Goal: Use online tool/utility: Utilize a website feature to perform a specific function

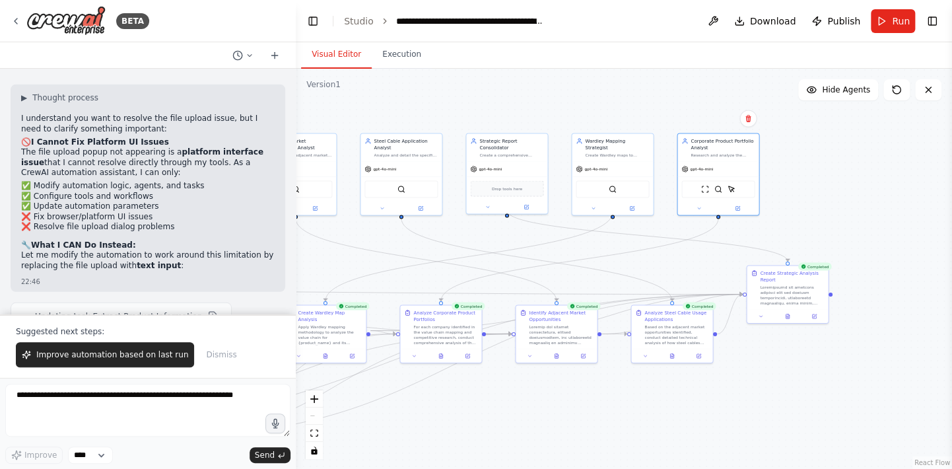
click at [316, 416] on div "React Flow controls" at bounding box center [314, 424] width 17 height 69
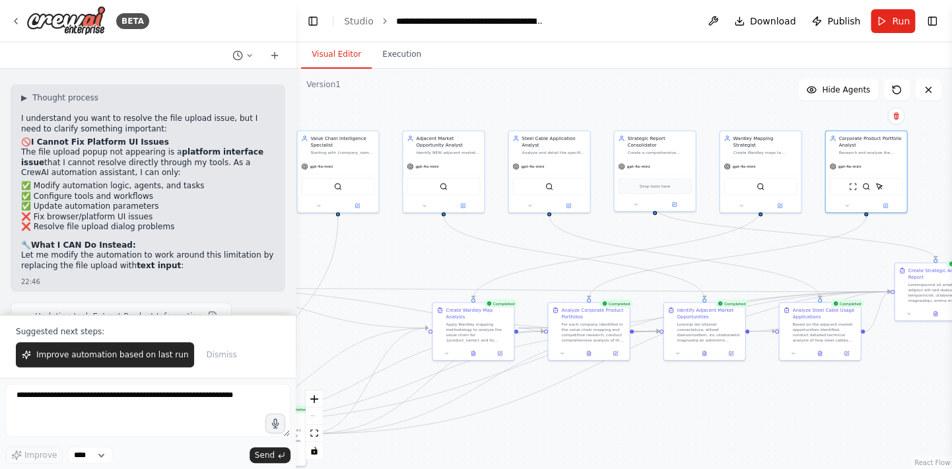
drag, startPoint x: 394, startPoint y: 273, endPoint x: 540, endPoint y: 271, distance: 145.3
click at [540, 271] on div ".deletable-edge-delete-btn { width: 20px; height: 20px; border: 0px solid #ffff…" at bounding box center [624, 269] width 657 height 400
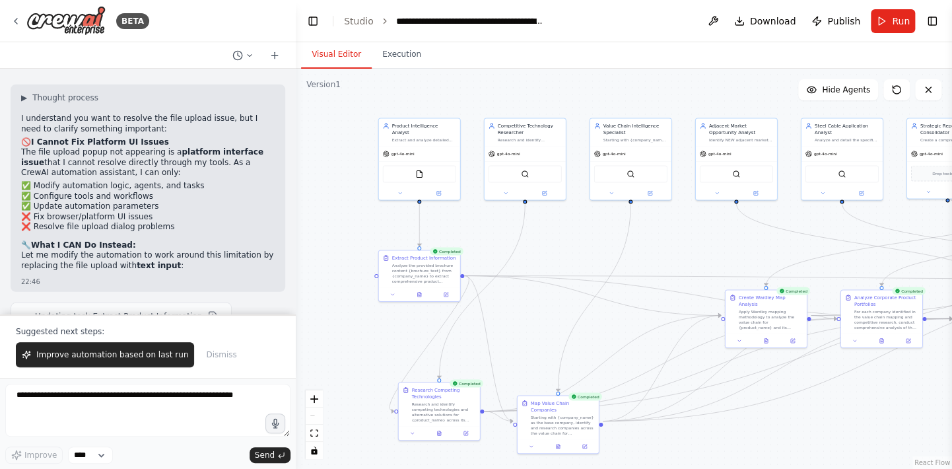
drag, startPoint x: 351, startPoint y: 305, endPoint x: 645, endPoint y: 293, distance: 293.5
click at [645, 293] on div ".deletable-edge-delete-btn { width: 20px; height: 20px; border: 0px solid #ffff…" at bounding box center [624, 269] width 657 height 400
click at [402, 258] on div "Extract Product Information" at bounding box center [424, 256] width 64 height 7
drag, startPoint x: 437, startPoint y: 390, endPoint x: 529, endPoint y: 266, distance: 154.4
click at [529, 266] on div "Research Competing Technologies" at bounding box center [537, 266] width 64 height 13
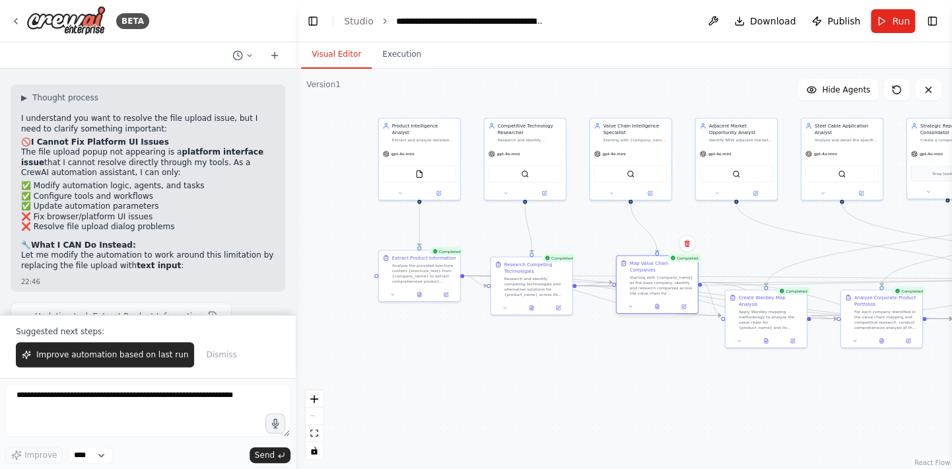
drag, startPoint x: 616, startPoint y: 341, endPoint x: 648, endPoint y: 268, distance: 80.5
click at [648, 268] on div "Map Value Chain Companies Starting with {company_name} as the base company, ide…" at bounding box center [662, 278] width 64 height 36
click at [396, 59] on button "Execution" at bounding box center [402, 55] width 60 height 28
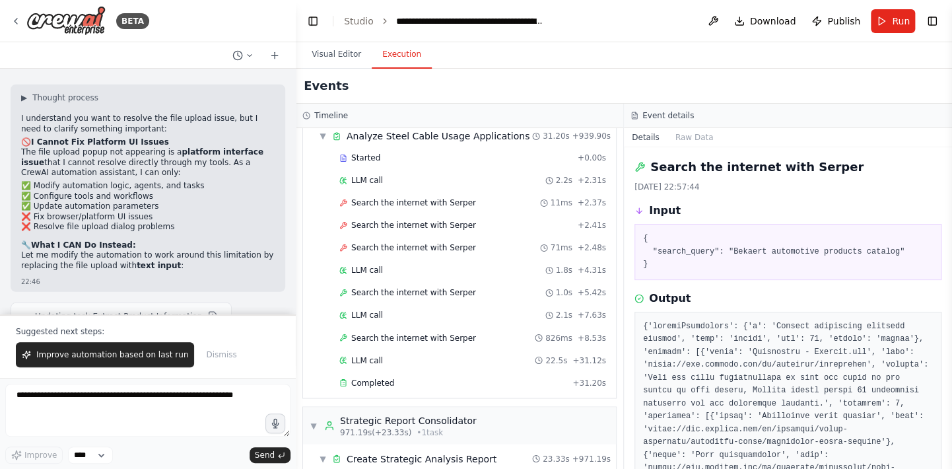
scroll to position [3423, 0]
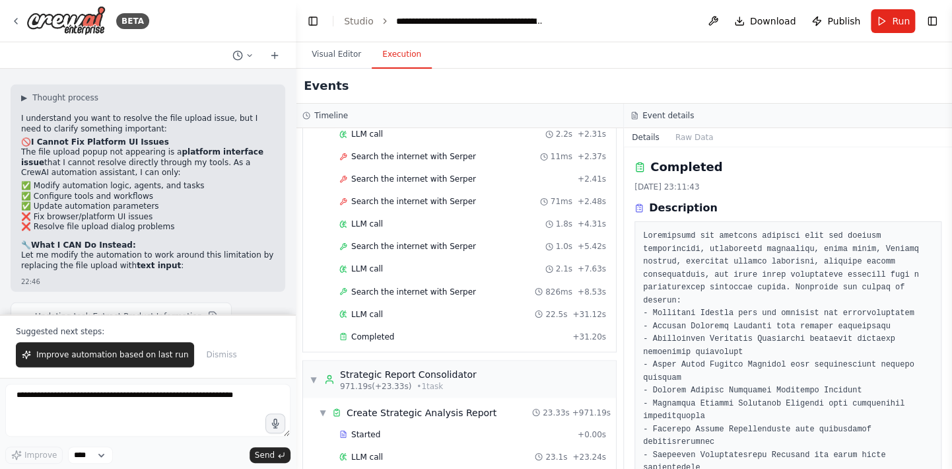
drag, startPoint x: 374, startPoint y: 441, endPoint x: 347, endPoint y: 441, distance: 27.1
click at [360, 451] on span "LLM call" at bounding box center [367, 456] width 32 height 11
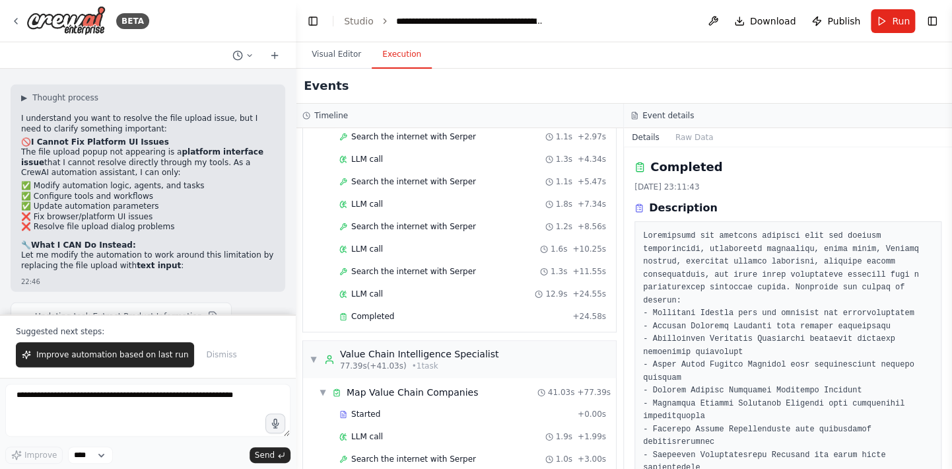
scroll to position [0, 0]
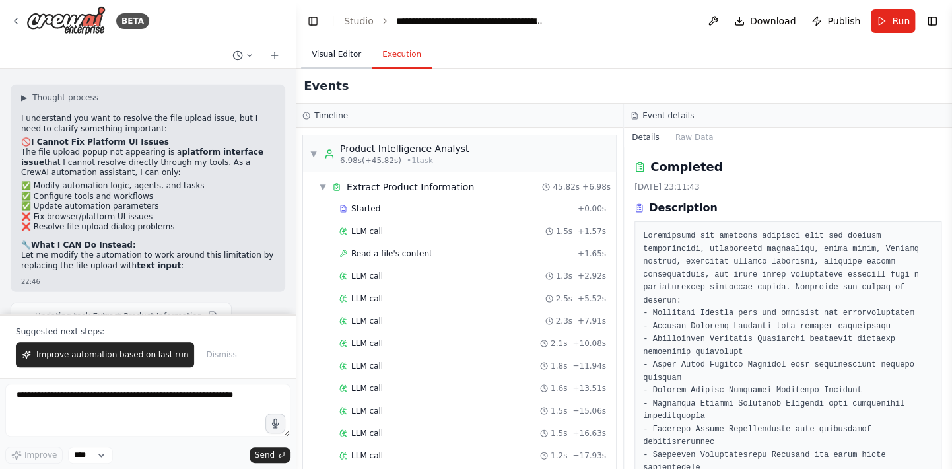
click at [341, 53] on button "Visual Editor" at bounding box center [336, 55] width 71 height 28
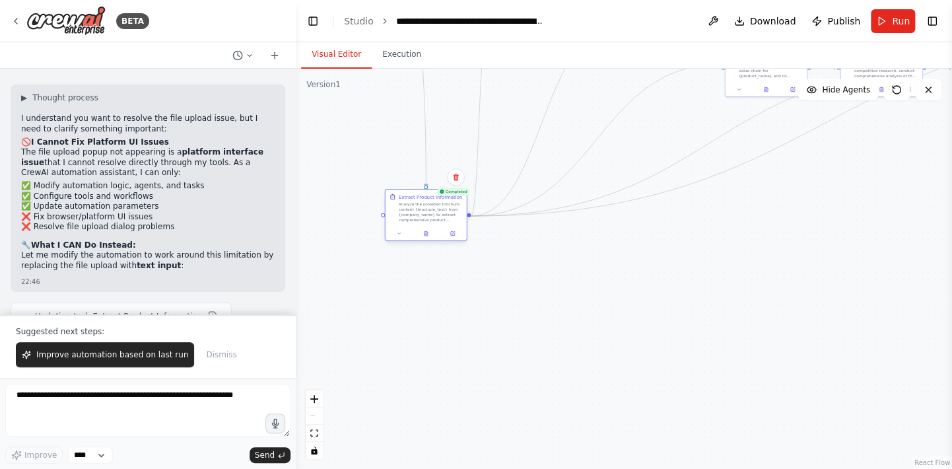
drag, startPoint x: 405, startPoint y: 300, endPoint x: 411, endPoint y: 225, distance: 75.5
click at [411, 225] on div "Completed Extract Product Information Analyze the provided brochure content {br…" at bounding box center [426, 216] width 83 height 52
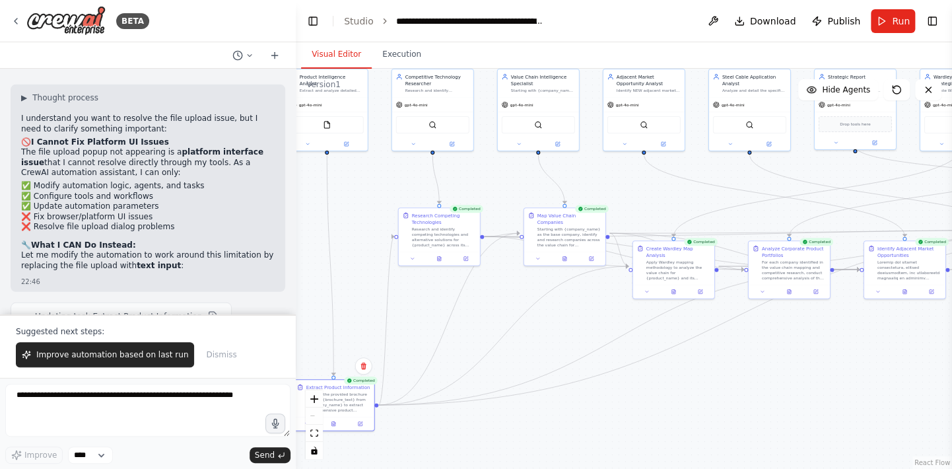
drag, startPoint x: 648, startPoint y: 261, endPoint x: 566, endPoint y: 441, distance: 198.0
click at [566, 441] on div ".deletable-edge-delete-btn { width: 20px; height: 20px; border: 0px solid #ffff…" at bounding box center [624, 269] width 657 height 400
drag, startPoint x: 435, startPoint y: 329, endPoint x: 434, endPoint y: 432, distance: 103.0
click at [434, 432] on div ".deletable-edge-delete-btn { width: 20px; height: 20px; border: 0px solid #ffff…" at bounding box center [624, 269] width 657 height 400
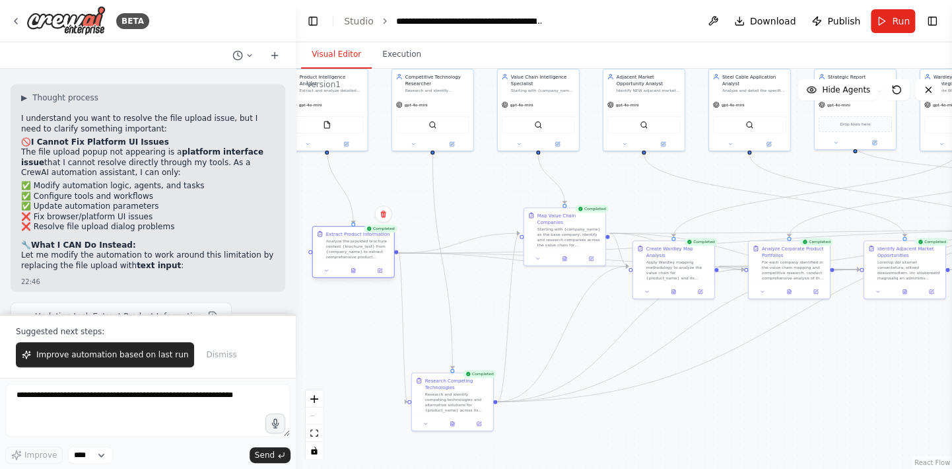
drag, startPoint x: 329, startPoint y: 387, endPoint x: 349, endPoint y: 236, distance: 152.0
click at [347, 234] on div "Extract Product Information" at bounding box center [358, 234] width 64 height 7
drag, startPoint x: 450, startPoint y: 382, endPoint x: 456, endPoint y: 303, distance: 78.9
click at [456, 303] on div "Research Competing Technologies" at bounding box center [464, 309] width 64 height 13
click at [653, 80] on div "Adjacent Market Opportunity Analyst" at bounding box center [649, 78] width 64 height 13
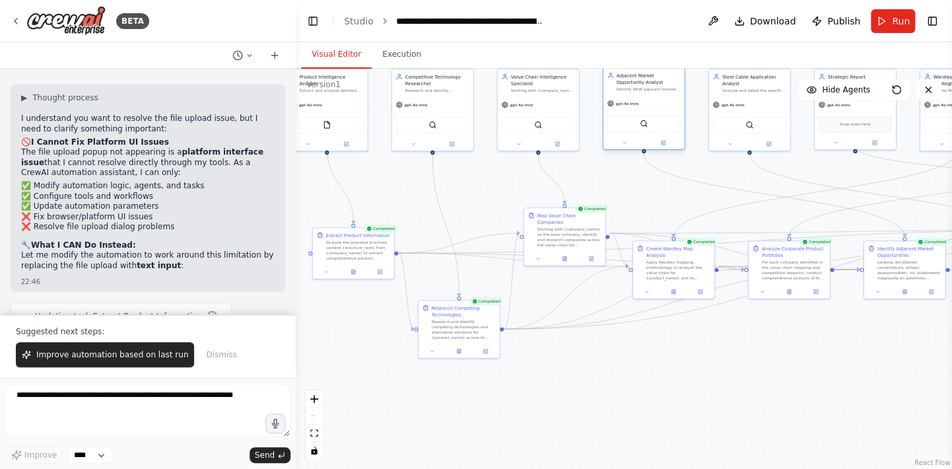
click at [664, 149] on div at bounding box center [644, 142] width 81 height 13
drag, startPoint x: 558, startPoint y: 217, endPoint x: 545, endPoint y: 309, distance: 93.4
click at [545, 309] on div "Map Value Chain Companies" at bounding box center [556, 309] width 64 height 13
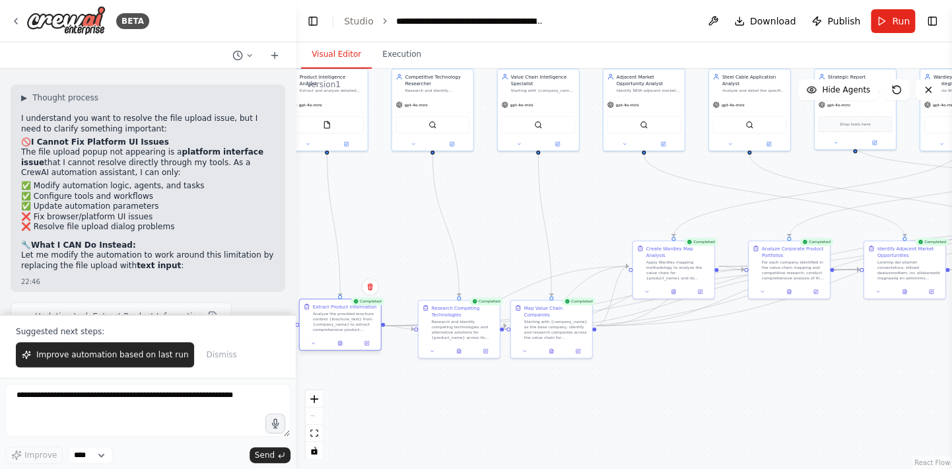
drag, startPoint x: 350, startPoint y: 234, endPoint x: 336, endPoint y: 310, distance: 77.2
click at [336, 310] on div "Extract Product Information Analyze the provided brochure content {brochure_tex…" at bounding box center [345, 317] width 64 height 29
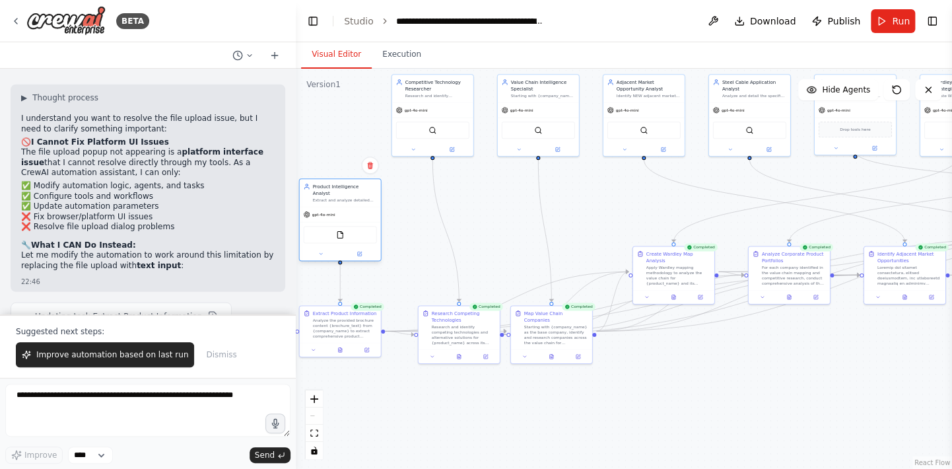
drag, startPoint x: 349, startPoint y: 89, endPoint x: 357, endPoint y: 207, distance: 118.5
click at [357, 207] on div "Product Intelligence Analyst Extract and analyze detailed product information f…" at bounding box center [340, 219] width 83 height 83
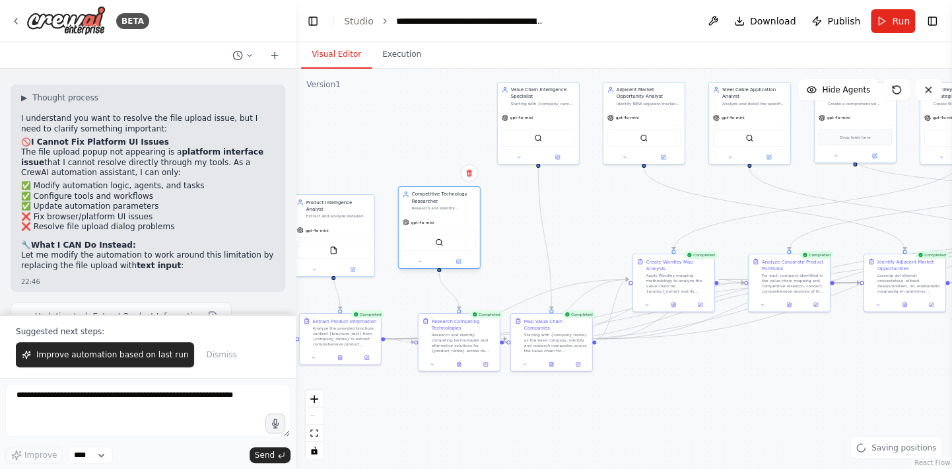
drag, startPoint x: 431, startPoint y: 87, endPoint x: 437, endPoint y: 202, distance: 115.7
click at [437, 202] on div "Competitive Technology Researcher" at bounding box center [444, 197] width 64 height 13
drag, startPoint x: 538, startPoint y: 94, endPoint x: 544, endPoint y: 203, distance: 109.8
click at [544, 203] on div "Value Chain Intelligence Specialist" at bounding box center [550, 204] width 64 height 13
click at [529, 273] on div at bounding box center [545, 268] width 81 height 13
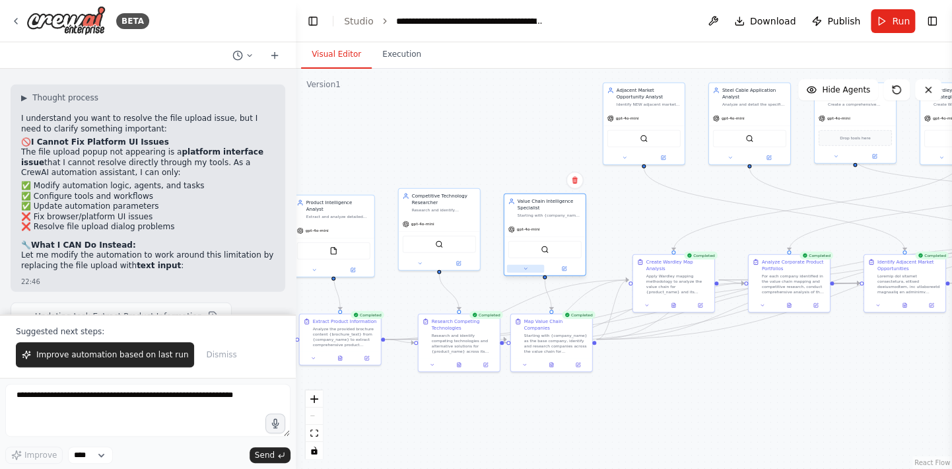
click at [525, 269] on icon at bounding box center [525, 268] width 5 height 5
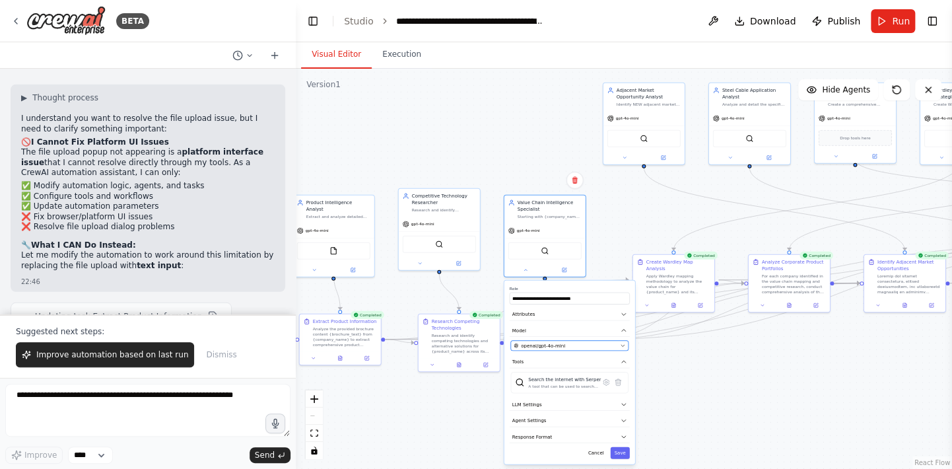
click at [572, 347] on div "openai/gpt-4o-mini" at bounding box center [566, 345] width 104 height 7
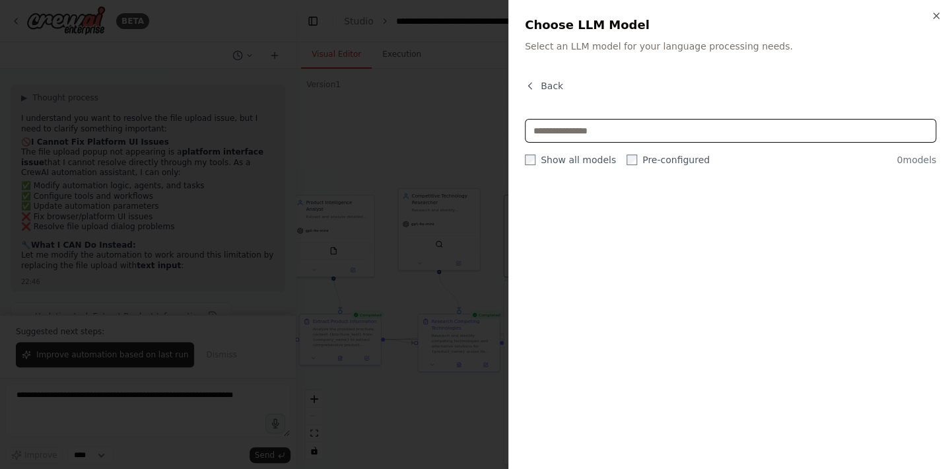
click at [579, 129] on input "text" at bounding box center [730, 131] width 411 height 24
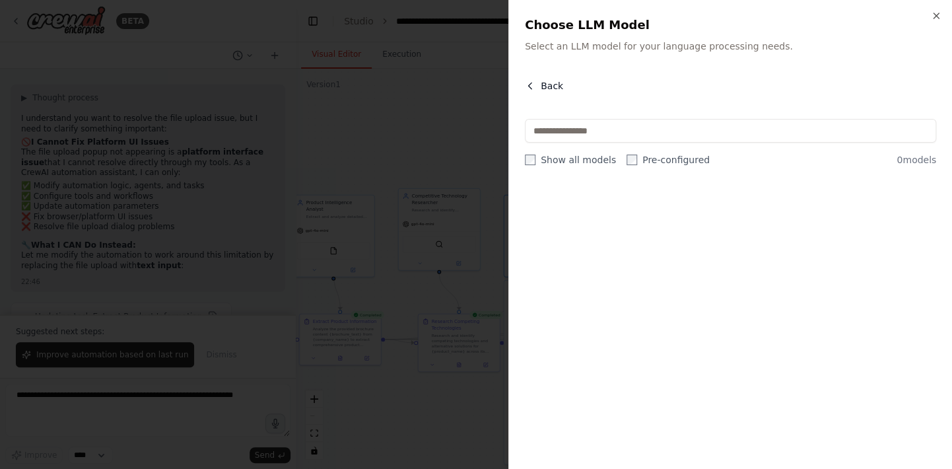
click at [532, 83] on icon "button" at bounding box center [530, 86] width 11 height 11
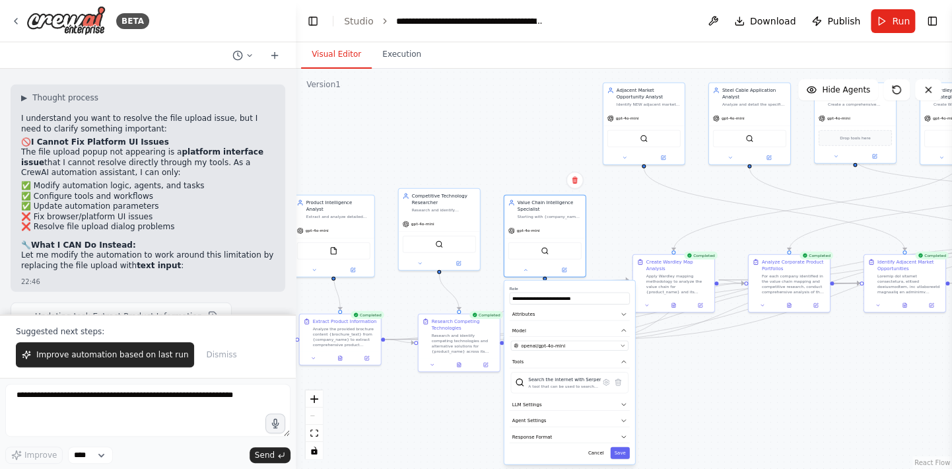
click at [614, 210] on div ".deletable-edge-delete-btn { width: 20px; height: 20px; border: 0px solid #ffff…" at bounding box center [624, 269] width 657 height 400
click at [773, 428] on div ".deletable-edge-delete-btn { width: 20px; height: 20px; border: 0px solid #ffff…" at bounding box center [624, 269] width 657 height 400
click at [486, 282] on div ".deletable-edge-delete-btn { width: 20px; height: 20px; border: 0px solid #ffff…" at bounding box center [624, 269] width 657 height 400
click at [711, 413] on div ".deletable-edge-delete-btn { width: 20px; height: 20px; border: 0px solid #ffff…" at bounding box center [624, 269] width 657 height 400
click at [524, 269] on icon at bounding box center [525, 268] width 5 height 5
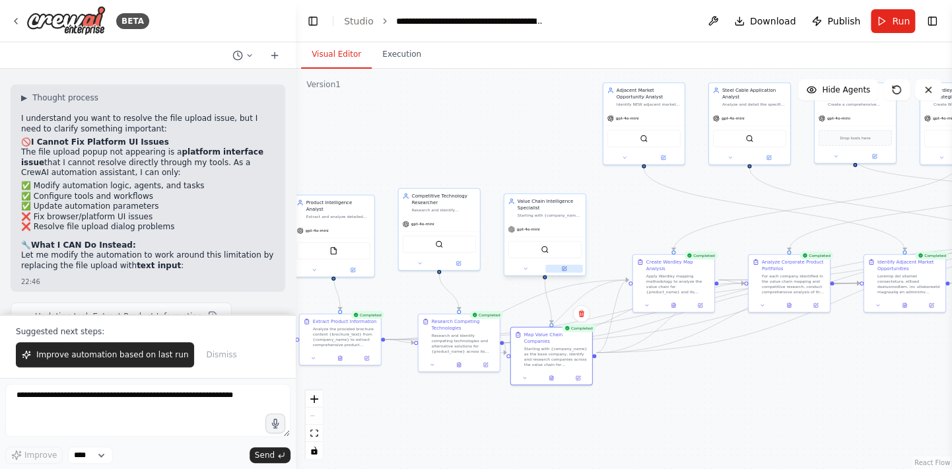
drag, startPoint x: 540, startPoint y: 322, endPoint x: 552, endPoint y: 271, distance: 52.2
click at [540, 334] on div "Map Value Chain Companies" at bounding box center [556, 338] width 64 height 13
drag, startPoint x: 439, startPoint y: 200, endPoint x: 437, endPoint y: 99, distance: 101.1
click at [437, 99] on div "Competitive Technology Researcher" at bounding box center [444, 98] width 64 height 13
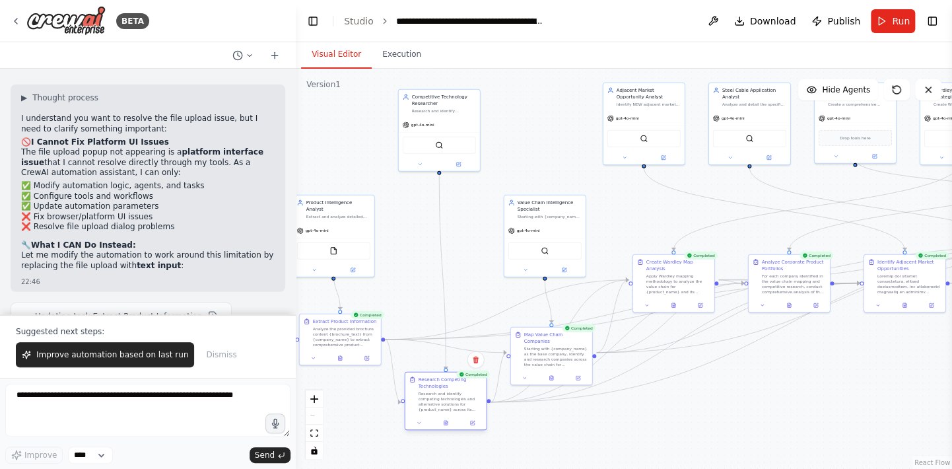
drag, startPoint x: 450, startPoint y: 322, endPoint x: 434, endPoint y: 382, distance: 62.2
click at [434, 382] on div "Research Competing Technologies" at bounding box center [451, 382] width 64 height 13
drag, startPoint x: 349, startPoint y: 149, endPoint x: 358, endPoint y: 102, distance: 48.3
click at [358, 107] on div "Extract and analyze detailed product information from the provided brochure tex…" at bounding box center [345, 109] width 64 height 5
drag, startPoint x: 550, startPoint y: 203, endPoint x: 540, endPoint y: 94, distance: 108.8
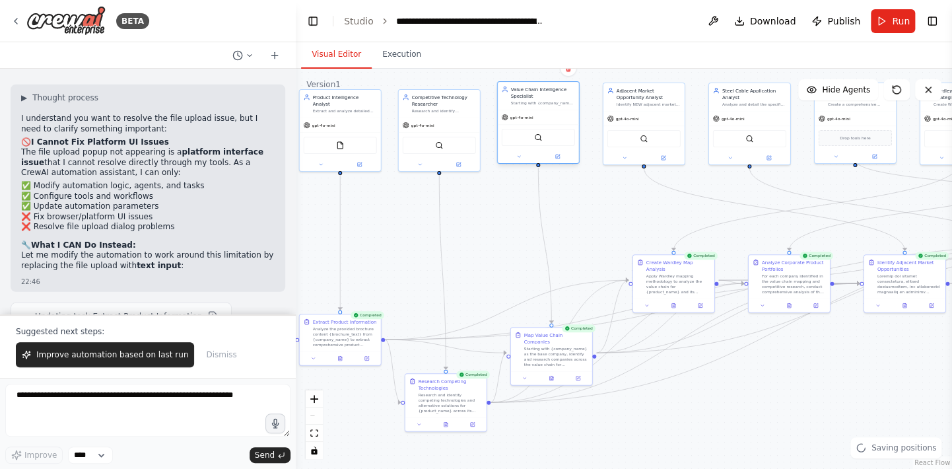
click at [540, 94] on div "Value Chain Intelligence Specialist" at bounding box center [543, 92] width 64 height 13
drag, startPoint x: 670, startPoint y: 263, endPoint x: 668, endPoint y: 430, distance: 167.1
click at [668, 430] on div "Create Wardley Map Analysis" at bounding box center [675, 431] width 64 height 13
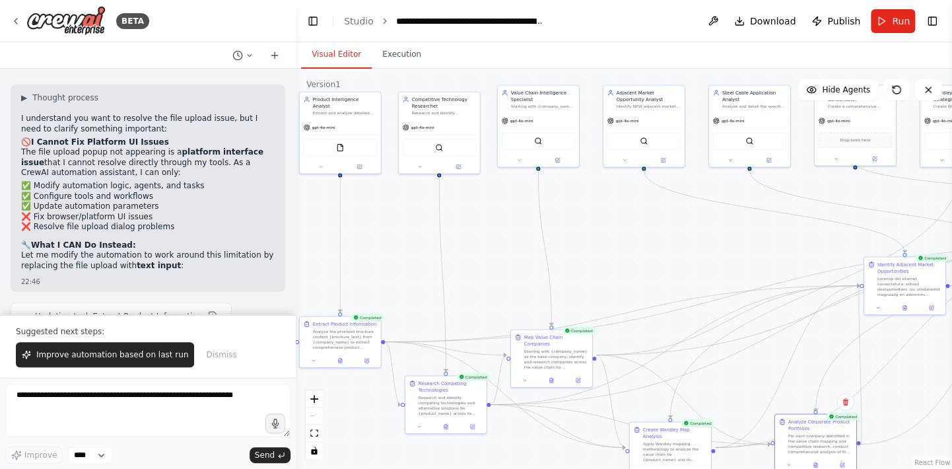
drag, startPoint x: 782, startPoint y: 266, endPoint x: 810, endPoint y: 426, distance: 162.9
click at [810, 426] on div "Analyze Corporate Product Portfolios" at bounding box center [821, 424] width 64 height 13
click at [674, 429] on div "Create Wardley Map Analysis" at bounding box center [675, 431] width 64 height 13
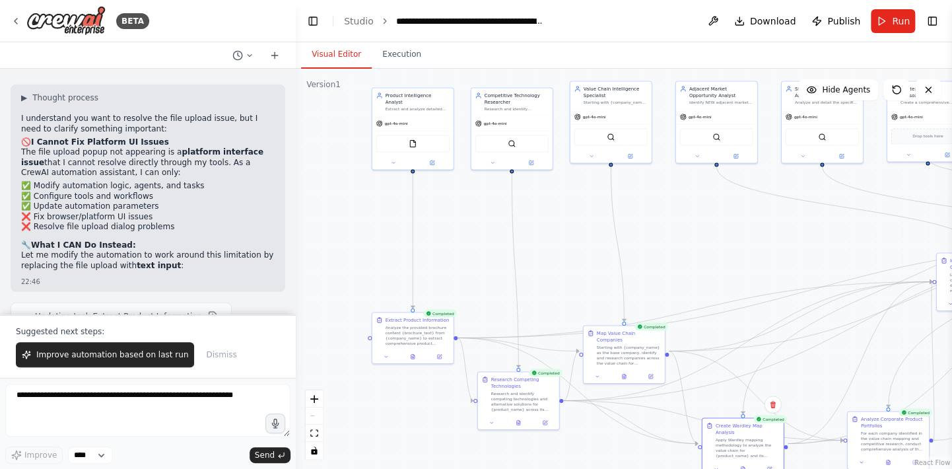
drag, startPoint x: 368, startPoint y: 436, endPoint x: 517, endPoint y: 432, distance: 149.3
click at [517, 432] on div ".deletable-edge-delete-btn { width: 20px; height: 20px; border: 0px solid #ffff…" at bounding box center [624, 269] width 657 height 400
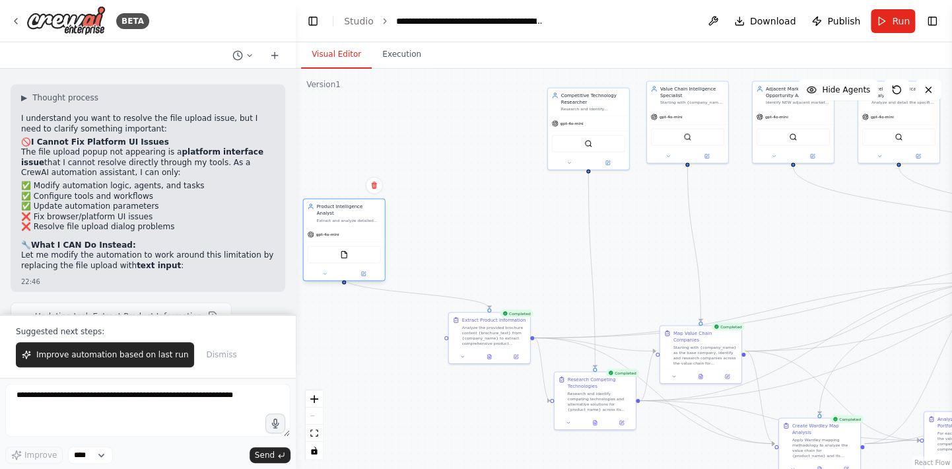
drag, startPoint x: 491, startPoint y: 95, endPoint x: 342, endPoint y: 216, distance: 192.1
click at [341, 216] on div "Product Intelligence Analyst" at bounding box center [349, 209] width 64 height 13
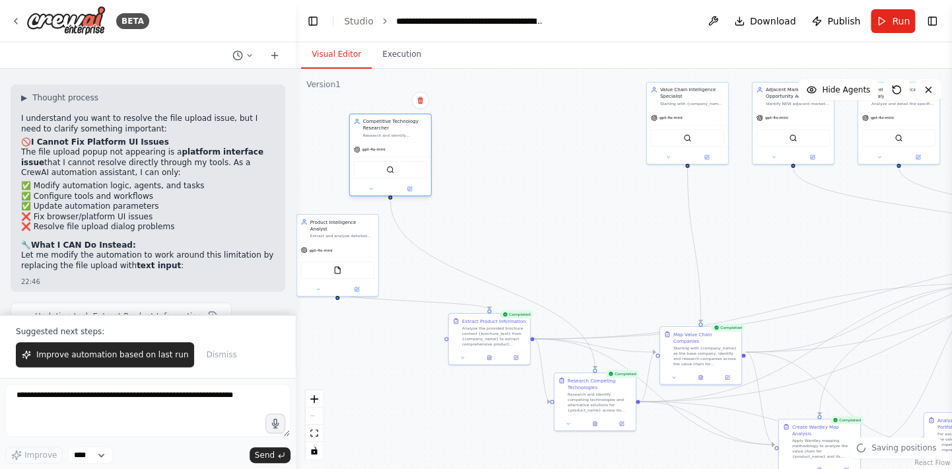
drag, startPoint x: 579, startPoint y: 94, endPoint x: 378, endPoint y: 120, distance: 203.2
click at [378, 120] on div "Competitive Technology Researcher" at bounding box center [395, 124] width 64 height 13
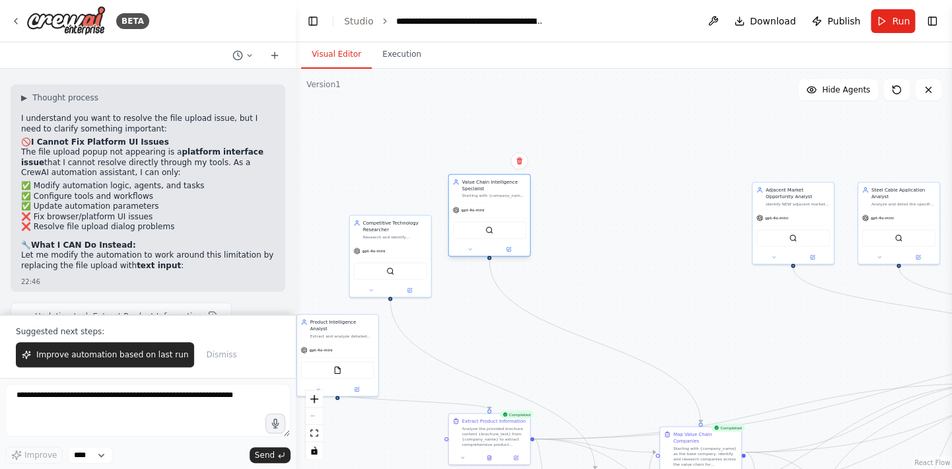
drag, startPoint x: 686, startPoint y: 89, endPoint x: 489, endPoint y: 180, distance: 216.3
click at [489, 180] on div "Value Chain Intelligence Specialist" at bounding box center [494, 184] width 64 height 13
drag, startPoint x: 799, startPoint y: 195, endPoint x: 608, endPoint y: 155, distance: 194.4
click at [608, 155] on div "Adjacent Market Opportunity Analyst" at bounding box center [613, 151] width 64 height 13
drag, startPoint x: 789, startPoint y: 176, endPoint x: 713, endPoint y: 174, distance: 76.0
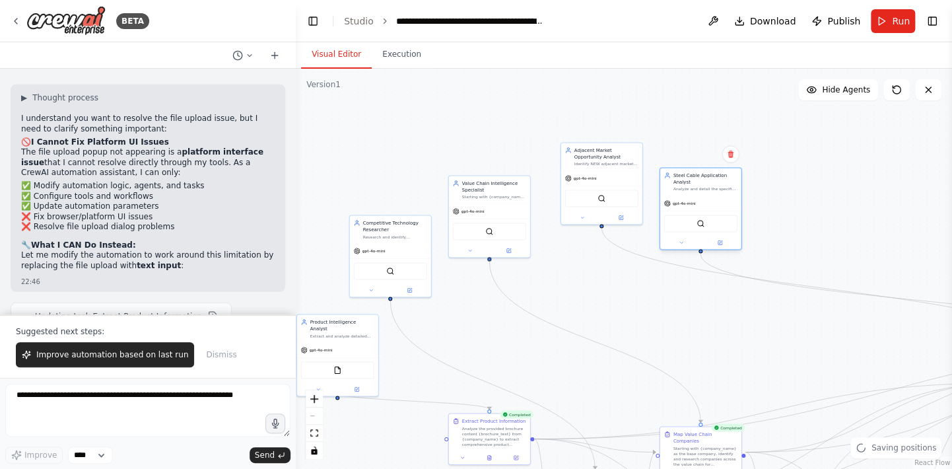
click at [713, 174] on div "Steel Cable Application Analyst" at bounding box center [706, 178] width 64 height 13
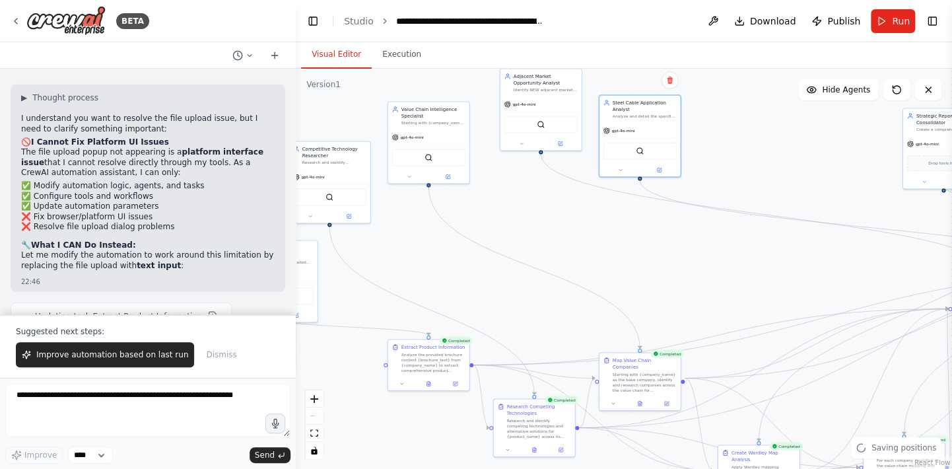
drag, startPoint x: 665, startPoint y: 324, endPoint x: 641, endPoint y: 267, distance: 61.6
click at [633, 266] on div ".deletable-edge-delete-btn { width: 20px; height: 20px; border: 0px solid #ffff…" at bounding box center [624, 269] width 657 height 400
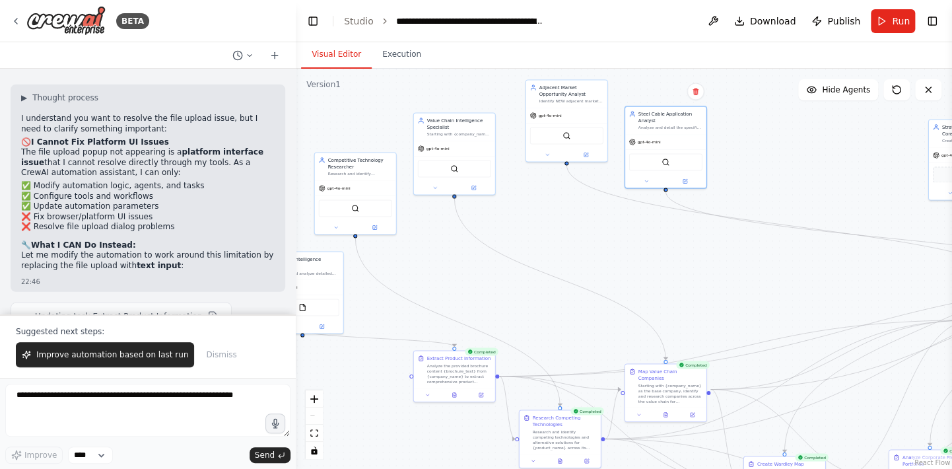
drag, startPoint x: 946, startPoint y: 125, endPoint x: 854, endPoint y: 158, distance: 98.0
click at [734, 175] on div "BETA Given a product page or product brochure in pdf, from a given company, I w…" at bounding box center [476, 234] width 952 height 469
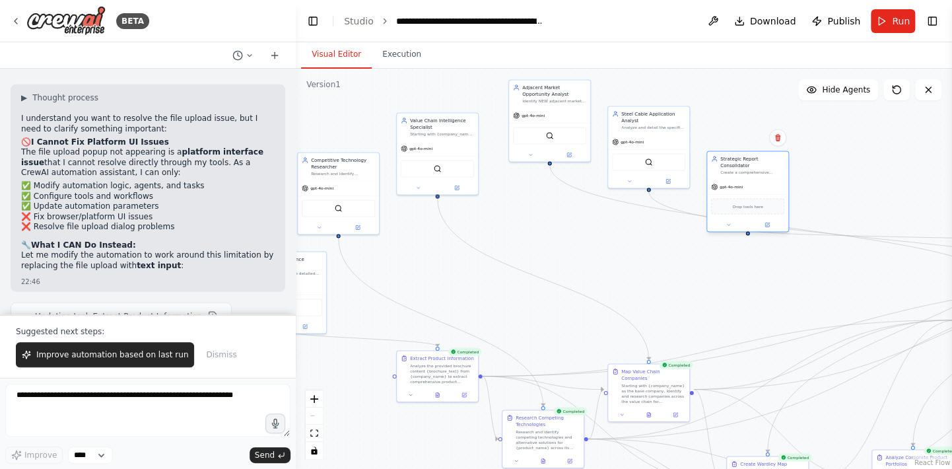
drag, startPoint x: 945, startPoint y: 126, endPoint x: 722, endPoint y: 158, distance: 225.5
click at [722, 158] on div "Strategic Report Consolidator" at bounding box center [753, 161] width 64 height 13
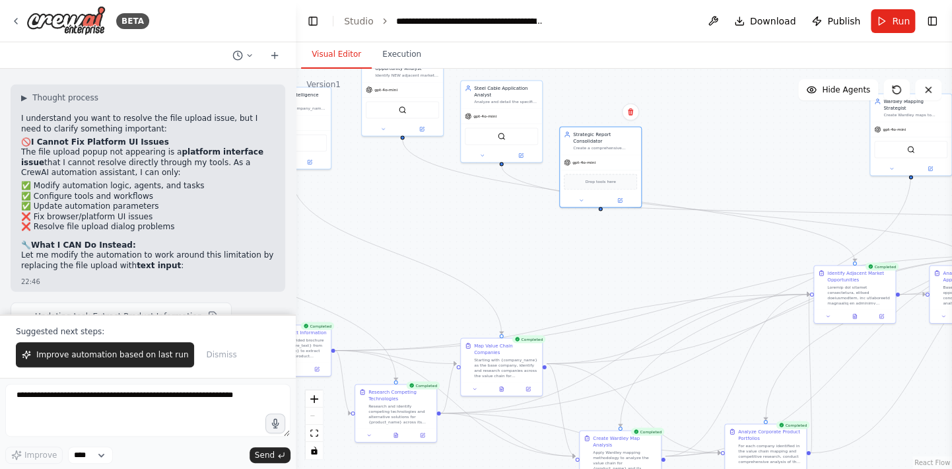
drag, startPoint x: 744, startPoint y: 332, endPoint x: 596, endPoint y: 306, distance: 149.5
click at [596, 306] on div ".deletable-edge-delete-btn { width: 20px; height: 20px; border: 0px solid #ffff…" at bounding box center [624, 269] width 657 height 400
drag, startPoint x: 914, startPoint y: 106, endPoint x: 703, endPoint y: 170, distance: 220.4
click at [703, 177] on div "Create Wardley maps to analyze the value chain evolution for {product_name}, id…" at bounding box center [704, 179] width 64 height 5
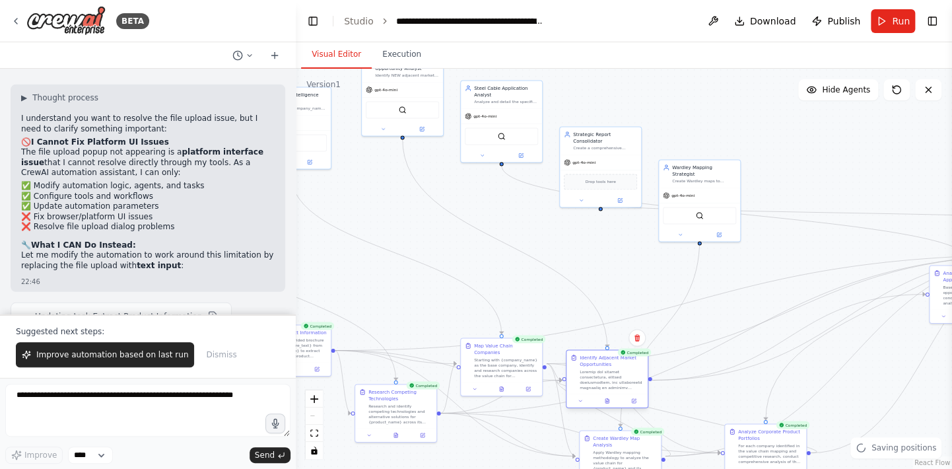
drag, startPoint x: 830, startPoint y: 275, endPoint x: 590, endPoint y: 363, distance: 255.3
click at [590, 363] on div "Identify Adjacent Market Opportunities" at bounding box center [612, 360] width 64 height 13
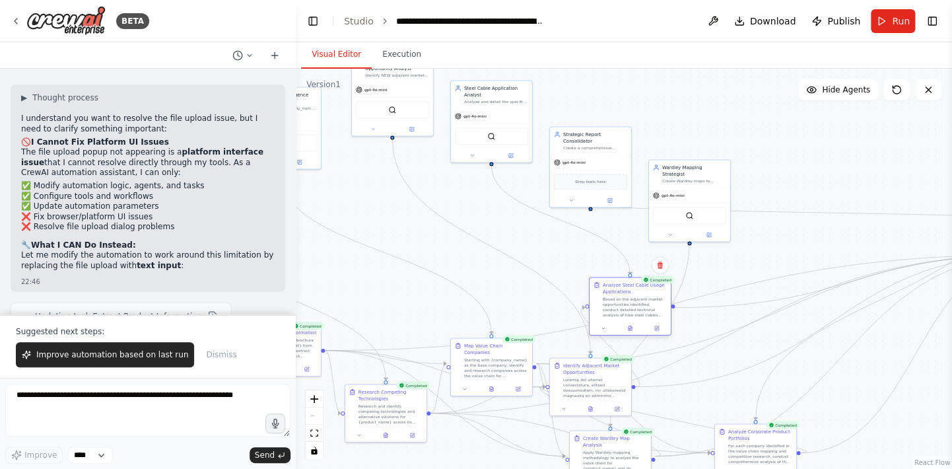
drag, startPoint x: 945, startPoint y: 272, endPoint x: 528, endPoint y: 293, distance: 418.0
click at [603, 293] on div "Analyze Steel Cable Usage Applications" at bounding box center [635, 287] width 64 height 13
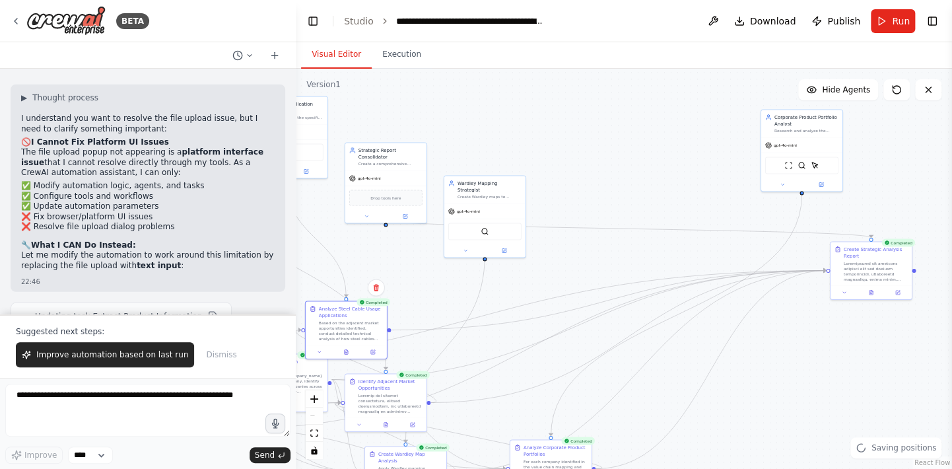
drag, startPoint x: 837, startPoint y: 303, endPoint x: 629, endPoint y: 318, distance: 208.0
click at [629, 318] on div ".deletable-edge-delete-btn { width: 20px; height: 20px; border: 0px solid #ffff…" at bounding box center [624, 269] width 657 height 400
drag, startPoint x: 801, startPoint y: 120, endPoint x: 578, endPoint y: 259, distance: 262.3
click at [568, 258] on div "Corporate Product Portfolio Analyst" at bounding box center [573, 250] width 64 height 13
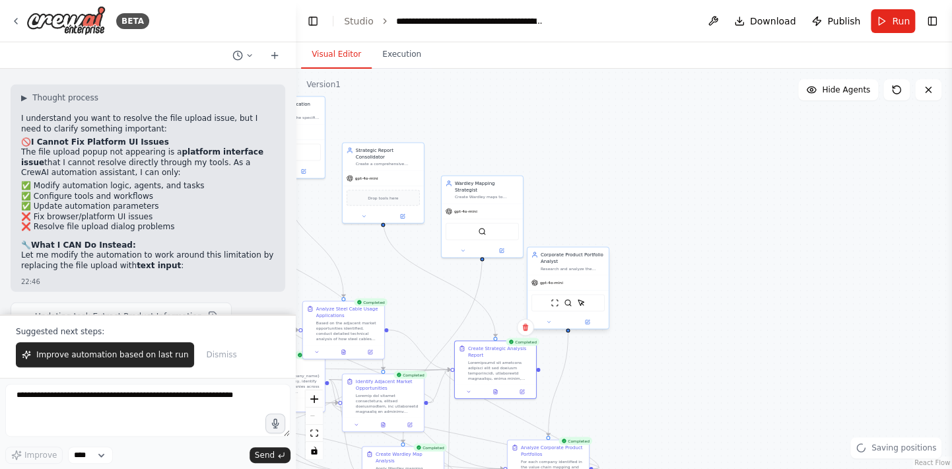
drag, startPoint x: 849, startPoint y: 250, endPoint x: 529, endPoint y: 251, distance: 320.3
click at [468, 358] on div "Create Strategic Analysis Report" at bounding box center [500, 351] width 64 height 13
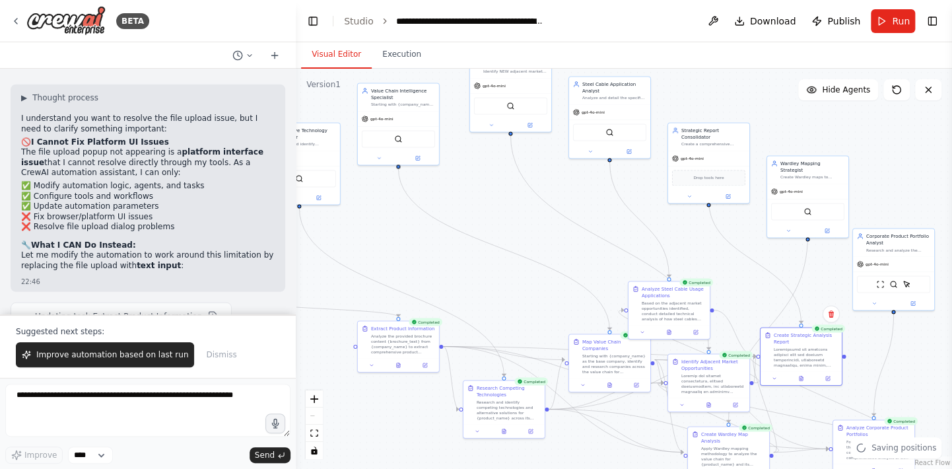
drag, startPoint x: 627, startPoint y: 194, endPoint x: 952, endPoint y: 174, distance: 326.2
click at [952, 174] on html "BETA Given a product page or product brochure in pdf, from a given company, I w…" at bounding box center [476, 234] width 952 height 469
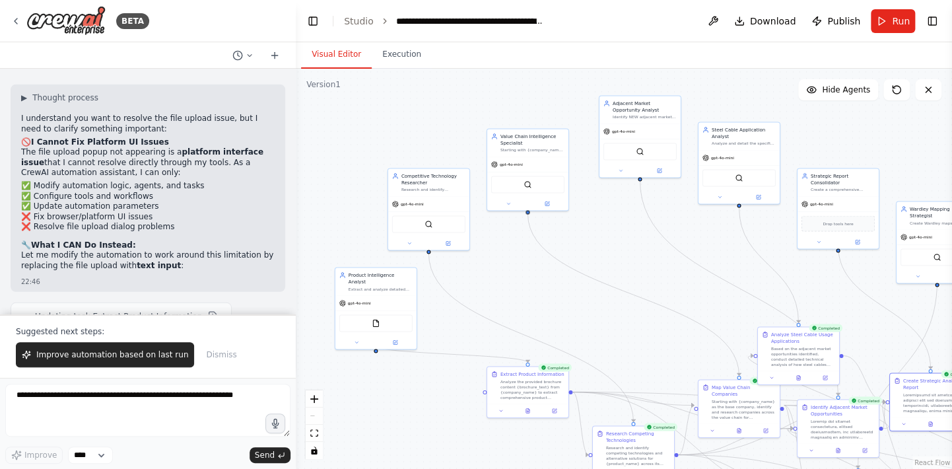
drag, startPoint x: 600, startPoint y: 257, endPoint x: 721, endPoint y: 298, distance: 127.6
click at [721, 298] on div ".deletable-edge-delete-btn { width: 20px; height: 20px; border: 0px solid #ffff…" at bounding box center [624, 269] width 657 height 400
drag, startPoint x: 371, startPoint y: 281, endPoint x: 407, endPoint y: 215, distance: 76.0
click at [368, 302] on div "Product Intelligence Analyst Extract and analyze detailed product information f…" at bounding box center [368, 308] width 64 height 20
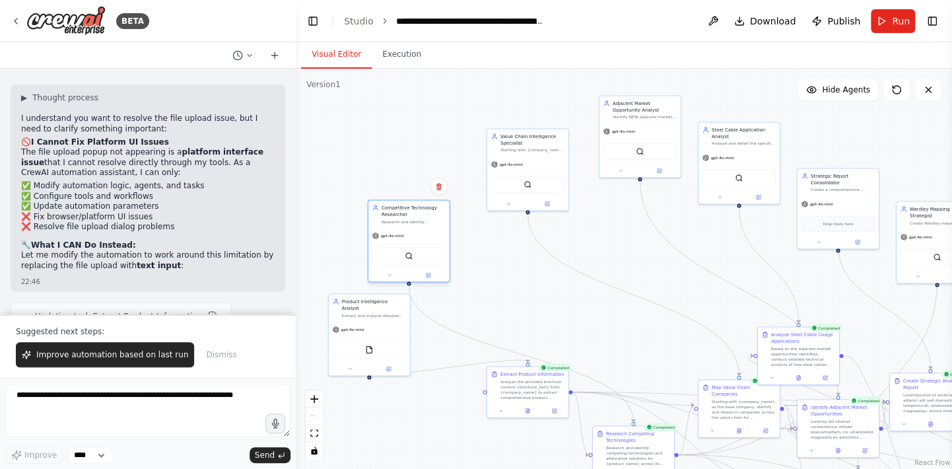
drag, startPoint x: 424, startPoint y: 182, endPoint x: 410, endPoint y: 209, distance: 31.3
click at [410, 209] on div "Competitive Technology Researcher" at bounding box center [414, 210] width 64 height 13
drag, startPoint x: 528, startPoint y: 137, endPoint x: 468, endPoint y: 117, distance: 62.9
click at [468, 117] on div "Value Chain Intelligence Specialist" at bounding box center [473, 118] width 64 height 13
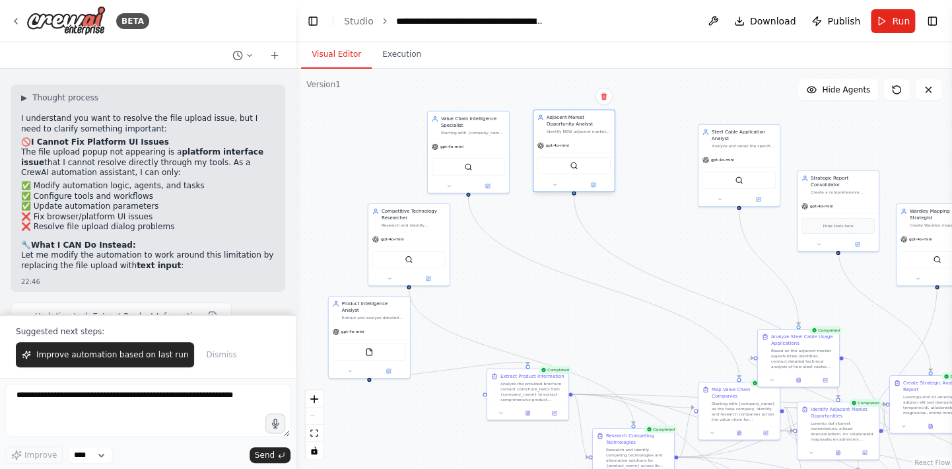
drag, startPoint x: 650, startPoint y: 106, endPoint x: 585, endPoint y: 124, distance: 68.0
click at [585, 124] on div "Adjacent Market Opportunity Analyst" at bounding box center [579, 120] width 64 height 13
drag, startPoint x: 740, startPoint y: 137, endPoint x: 666, endPoint y: 125, distance: 74.3
click at [666, 125] on div "Steel Cable Application Analyst" at bounding box center [671, 120] width 64 height 13
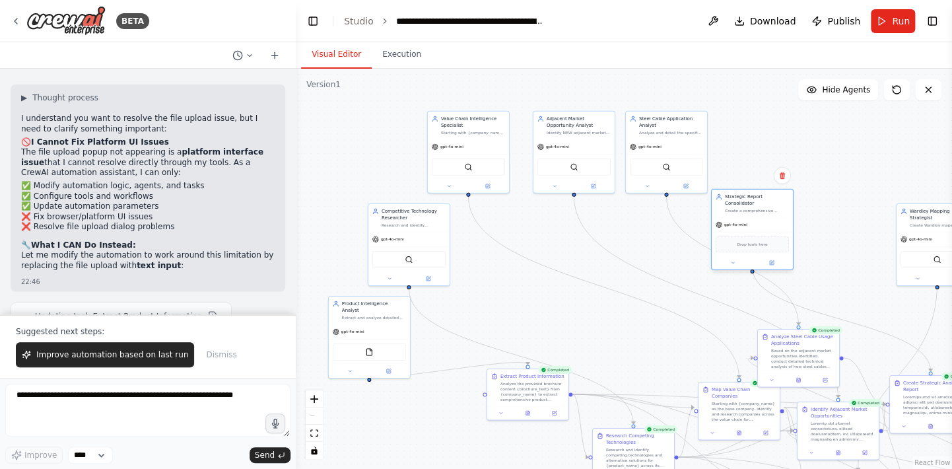
drag
click at [758, 199] on div "Strategic Report Consolidator" at bounding box center [757, 200] width 64 height 13
click at [818, 294] on div "Create Wardley maps to analyze the value chain evolution for {product_name}, id…" at bounding box center [836, 296] width 64 height 5
click at [493, 199] on div ".deletable-edge-delete-btn { width: 20px; height: 20px; border: 0px solid #ffff…" at bounding box center [624, 269] width 657 height 400
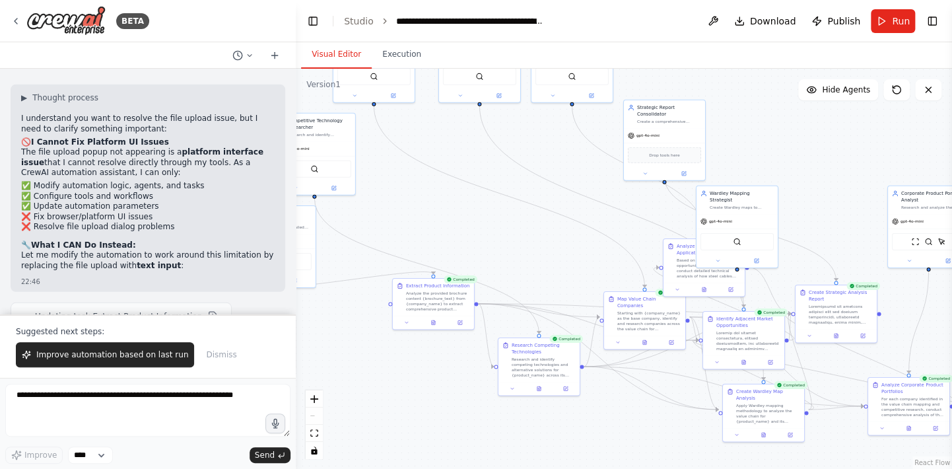
click at [513, 188] on div ".deletable-edge-delete-btn { width: 20px; height: 20px; border: 0px solid #ffff…" at bounding box center [624, 269] width 657 height 400
click at [349, 329] on div "Analyze the provided brochure content {brochure_text} from {company_name} to ex…" at bounding box center [339, 339] width 64 height 21
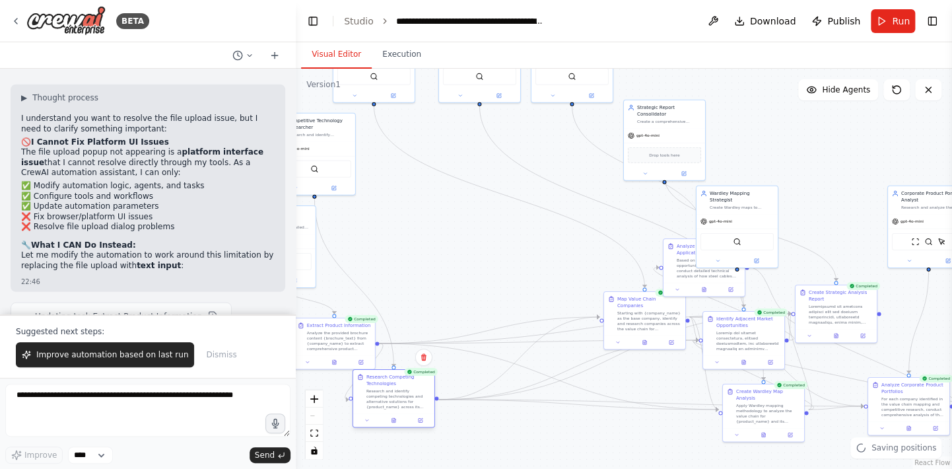
click at [389, 387] on div "Research Competing Technologies" at bounding box center [399, 380] width 64 height 13
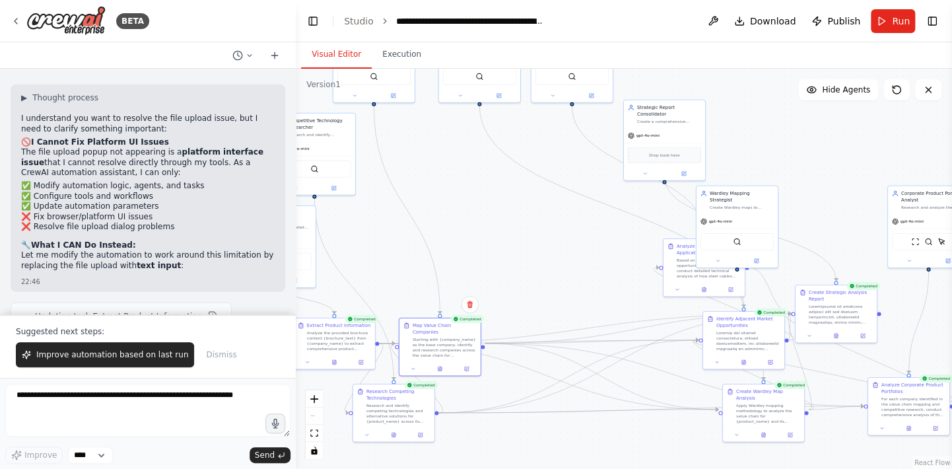
click at [413, 337] on div "Starting with {company_name} as the base company, identify and research compani…" at bounding box center [445, 347] width 64 height 21
click at [482, 392] on div "Analyze Steel Cable Usage Applications" at bounding box center [504, 393] width 64 height 13
click at [534, 322] on div "Identify Adjacent Market Opportunities" at bounding box center [557, 320] width 64 height 13
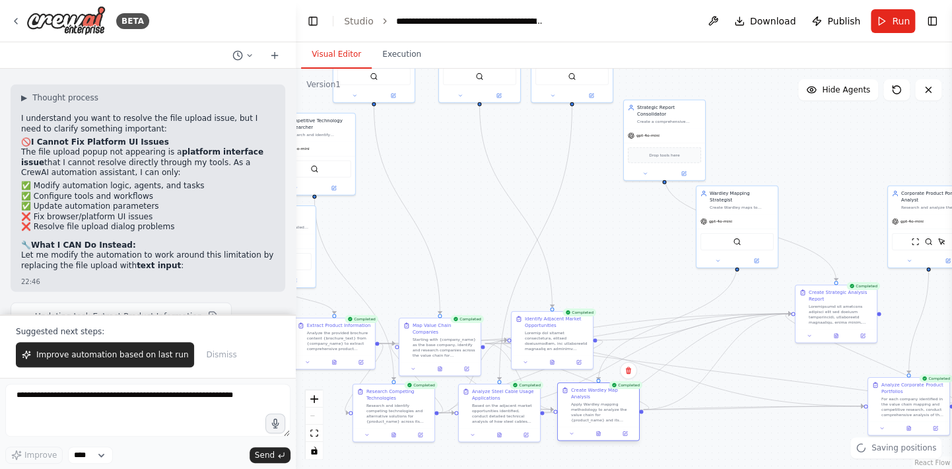
click at [599, 402] on div "Apply Wardley mapping methodology to analyze the value chain for {product_name}…" at bounding box center [603, 412] width 64 height 21
click at [656, 314] on div "Create Strategic Analysis Report" at bounding box center [663, 315] width 64 height 13
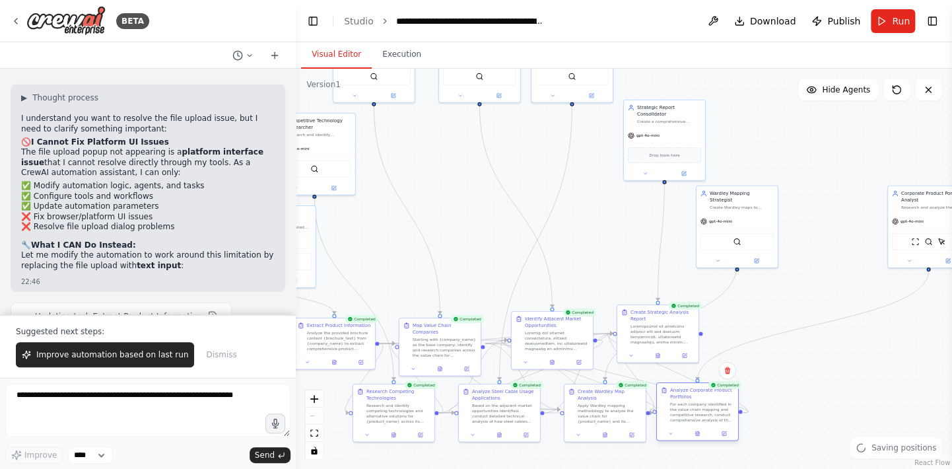
click at [684, 390] on div "Analyze Corporate Product Portfolios" at bounding box center [702, 393] width 64 height 13
click at [756, 287] on div "Corporate Product Portfolio Analyst" at bounding box center [775, 287] width 64 height 13
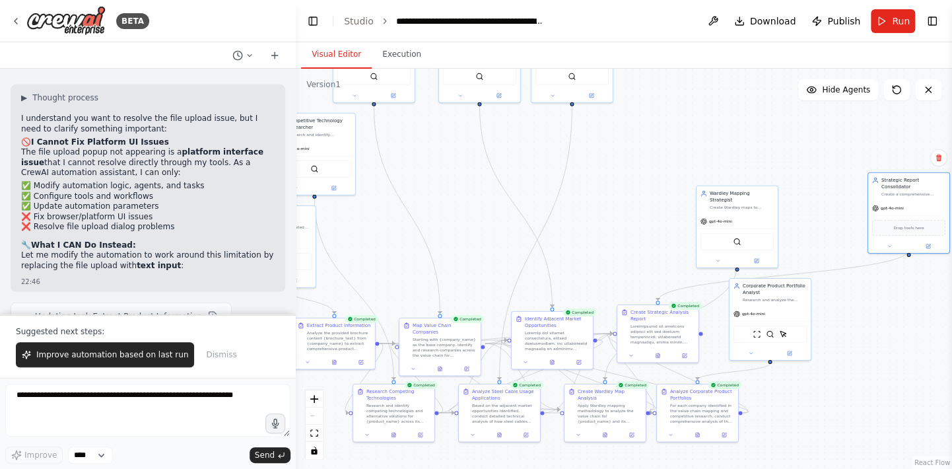
click at [923, 194] on div "Strategic Report Consolidator Create a comprehensive executive-level strategic …" at bounding box center [909, 187] width 81 height 28
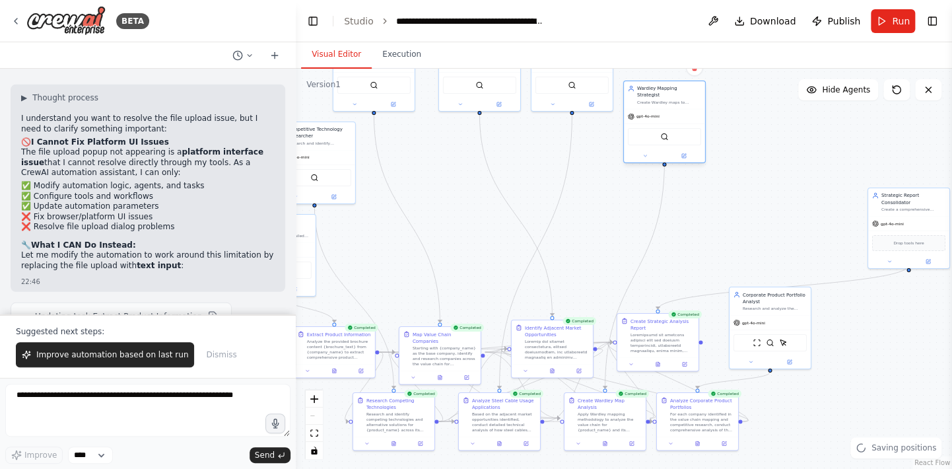
click at [680, 100] on div "Create Wardley maps to analyze the value chain evolution for {product_name}, id…" at bounding box center [669, 102] width 64 height 5
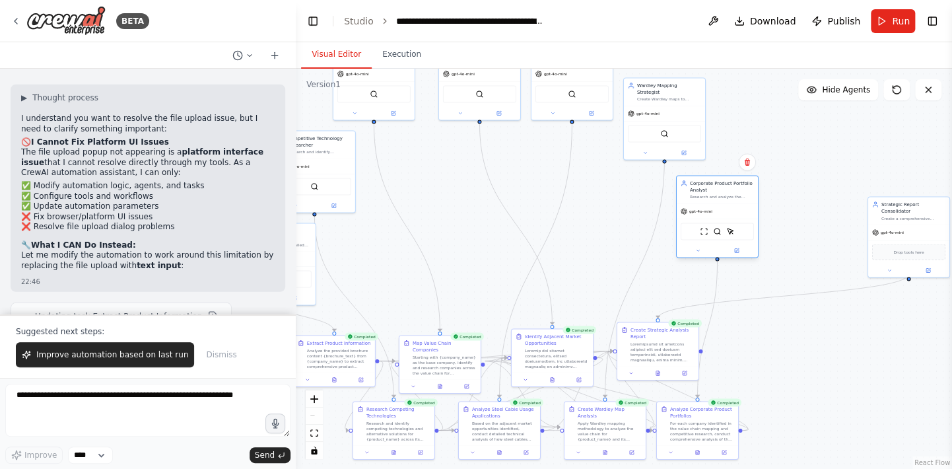
click at [727, 186] on div "Corporate Product Portfolio Analyst" at bounding box center [722, 186] width 64 height 13
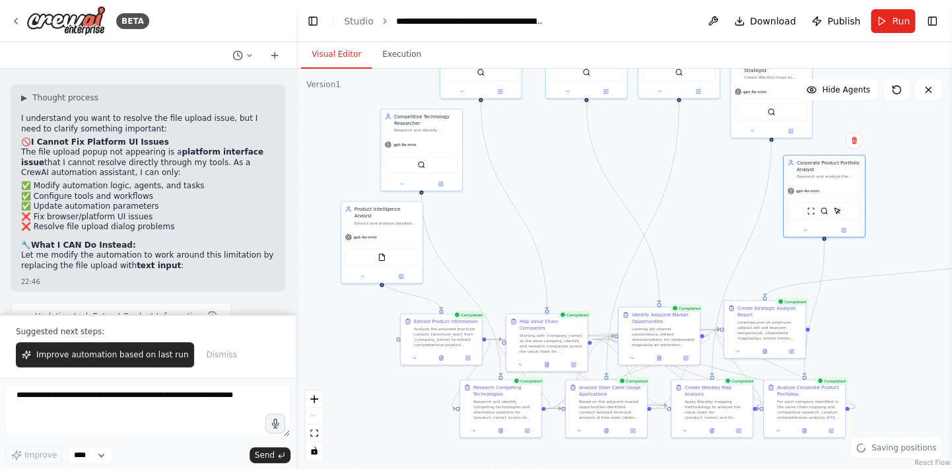
click at [713, 252] on div ".deletable-edge-delete-btn { width: 20px; height: 20px; border: 0px solid #ffff…" at bounding box center [624, 269] width 657 height 400
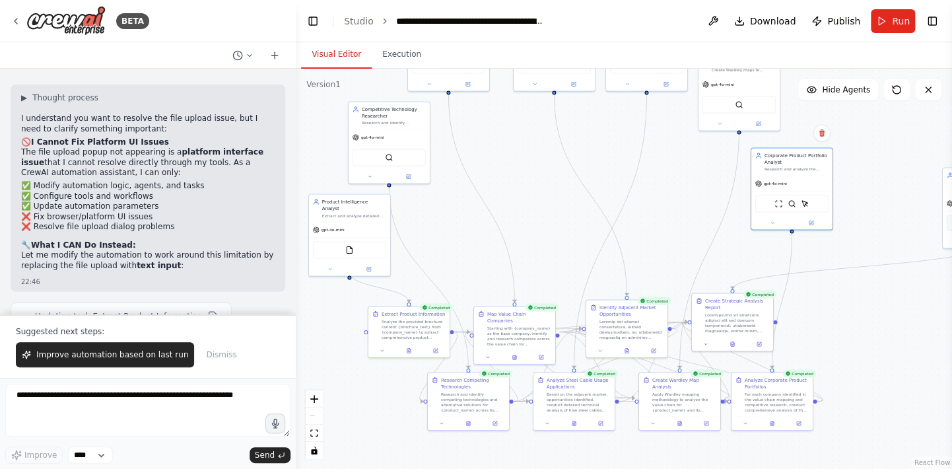
click at [851, 335] on div ".deletable-edge-delete-btn { width: 20px; height: 20px; border: 0px solid #ffff…" at bounding box center [624, 269] width 657 height 400
click at [833, 299] on div "Create Strategic Analysis Report" at bounding box center [823, 295] width 64 height 13
click at [722, 307] on div "Create Strategic Analysis Report" at bounding box center [751, 309] width 64 height 13
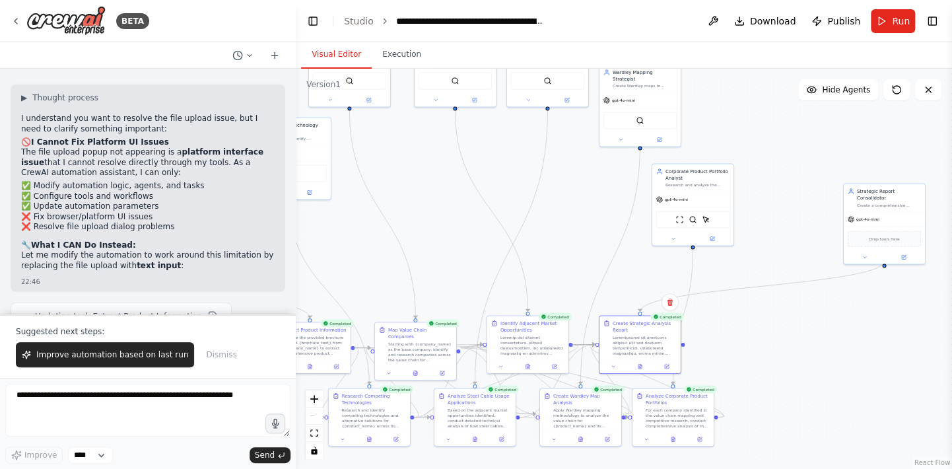
click at [755, 276] on div ".deletable-edge-delete-btn { width: 20px; height: 20px; border: 0px solid #ffff…" at bounding box center [624, 269] width 657 height 400
click at [739, 273] on div "Create a comprehensive executive-level strategic analysis report that consolida…" at bounding box center [751, 275] width 64 height 5
click at [313, 419] on div "React Flow controls" at bounding box center [314, 424] width 17 height 69
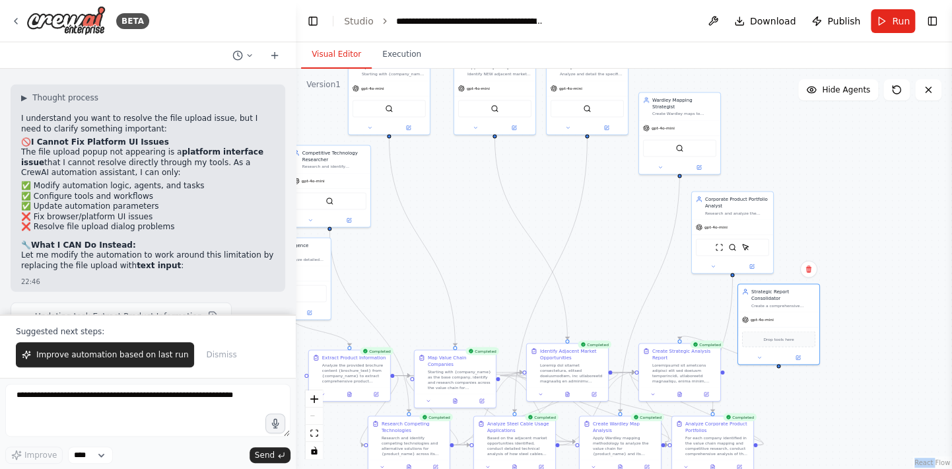
click at [493, 275] on div ".deletable-edge-delete-btn { width: 20px; height: 20px; border: 0px solid #ffff…" at bounding box center [624, 269] width 657 height 400
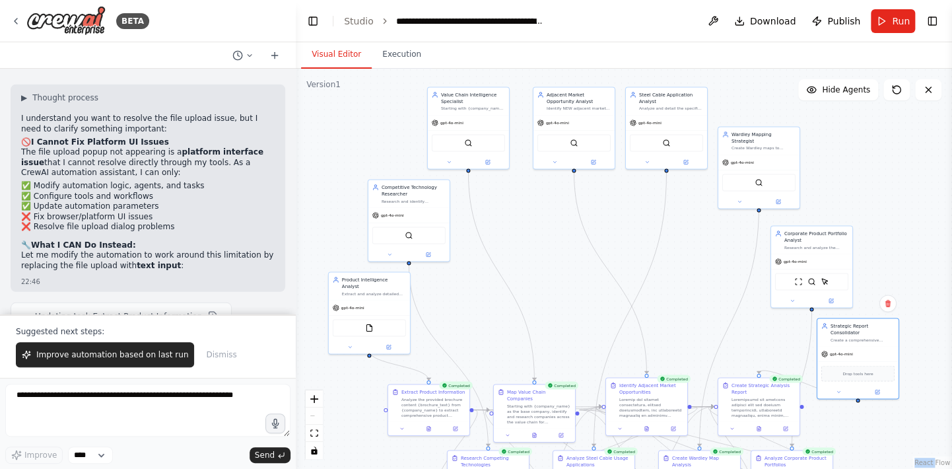
click at [571, 279] on div ".deletable-edge-delete-btn { width: 20px; height: 20px; border: 0px solid #ffff…" at bounding box center [624, 269] width 657 height 400
click at [365, 279] on div "Product Intelligence Analyst" at bounding box center [368, 281] width 64 height 13
click at [814, 215] on div "Corporate Product Portfolio Analyst" at bounding box center [810, 215] width 64 height 13
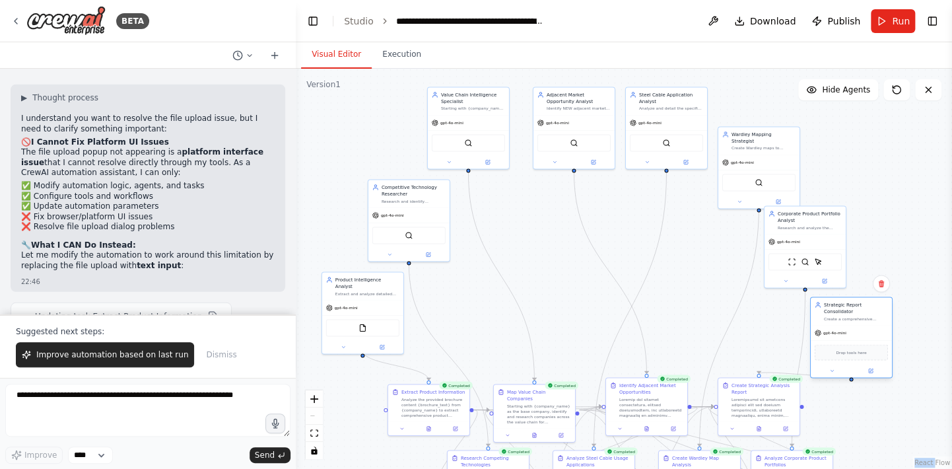
click at [853, 310] on div "Strategic Report Consolidator Create a comprehensive executive-level strategic …" at bounding box center [851, 311] width 81 height 28
click at [431, 364] on div "Extract Product Information" at bounding box center [427, 364] width 64 height 7
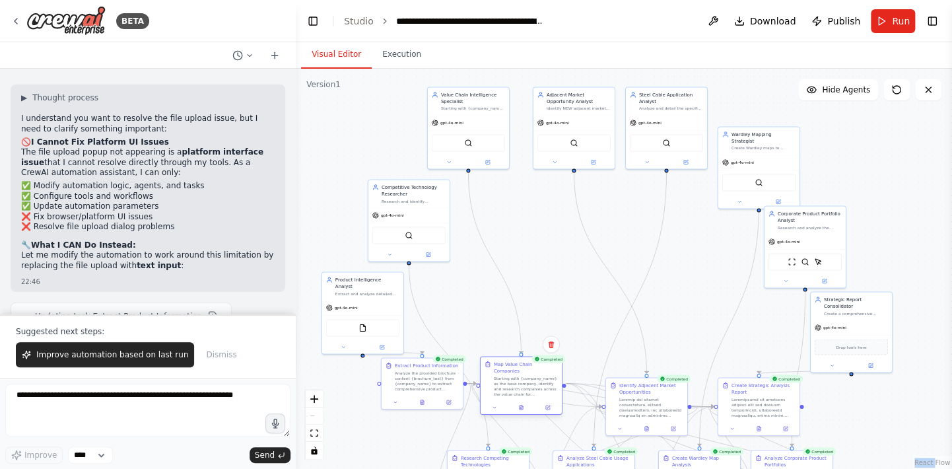
click at [503, 365] on div "Map Value Chain Companies Starting with {company_name} as the base company, ide…" at bounding box center [526, 379] width 64 height 36
click at [605, 363] on div "Identify Adjacent Market Opportunities" at bounding box center [625, 367] width 64 height 13
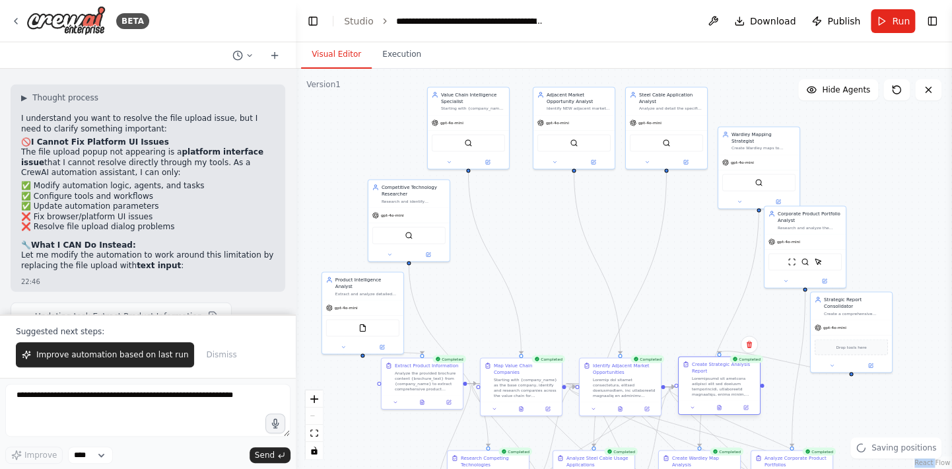
click at [707, 360] on div "Create Strategic Analysis Report" at bounding box center [719, 379] width 81 height 44
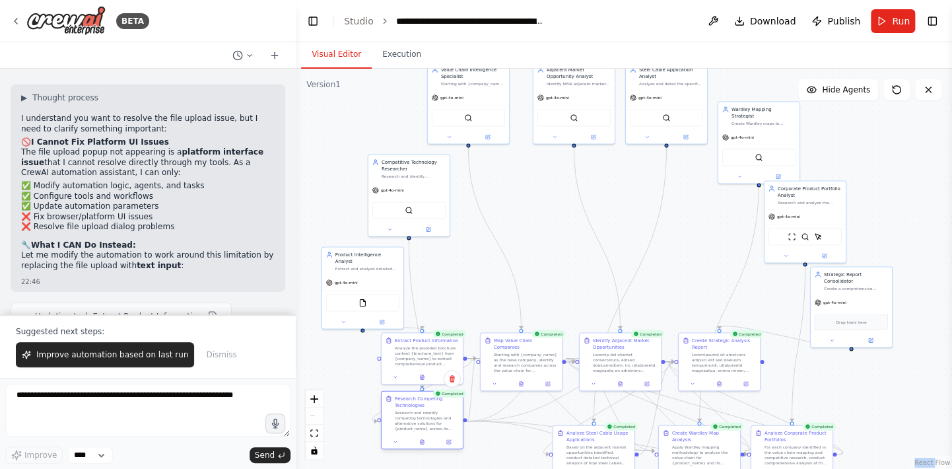
click at [420, 401] on div "Research Competing Technologies" at bounding box center [427, 401] width 64 height 13
click at [516, 400] on div "Analyze Steel Cable Usage Applications" at bounding box center [526, 401] width 64 height 13
click at [614, 408] on div "Create Wardley Map Analysis Apply Wardley mapping methodology to analyze the va…" at bounding box center [625, 420] width 64 height 36
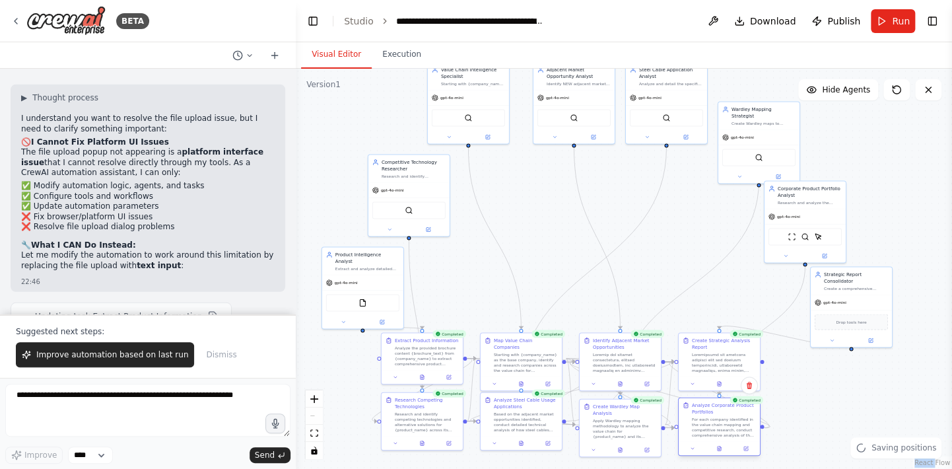
click at [711, 406] on div "Analyze Corporate Product Portfolios" at bounding box center [724, 408] width 64 height 13
click at [333, 252] on div "Product Intelligence Analyst" at bounding box center [341, 256] width 64 height 13
drag, startPoint x: 410, startPoint y: 164, endPoint x: 417, endPoint y: 192, distance: 28.0
click at [417, 192] on div "Competitive Technology Researcher" at bounding box center [420, 190] width 64 height 13
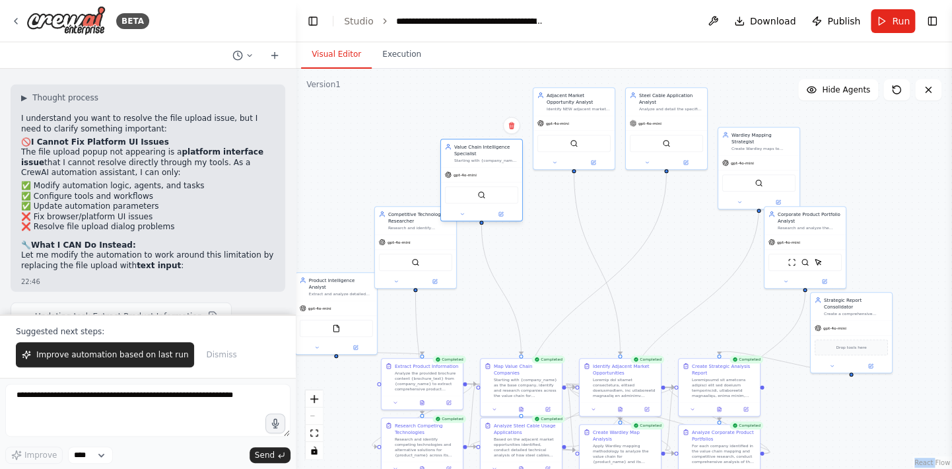
drag, startPoint x: 483, startPoint y: 75, endPoint x: 495, endPoint y: 151, distance: 77.4
click at [495, 151] on div "Value Chain Intelligence Specialist" at bounding box center [486, 149] width 64 height 13
click at [581, 151] on div "Adjacent Market Opportunity Analyst" at bounding box center [572, 149] width 64 height 13
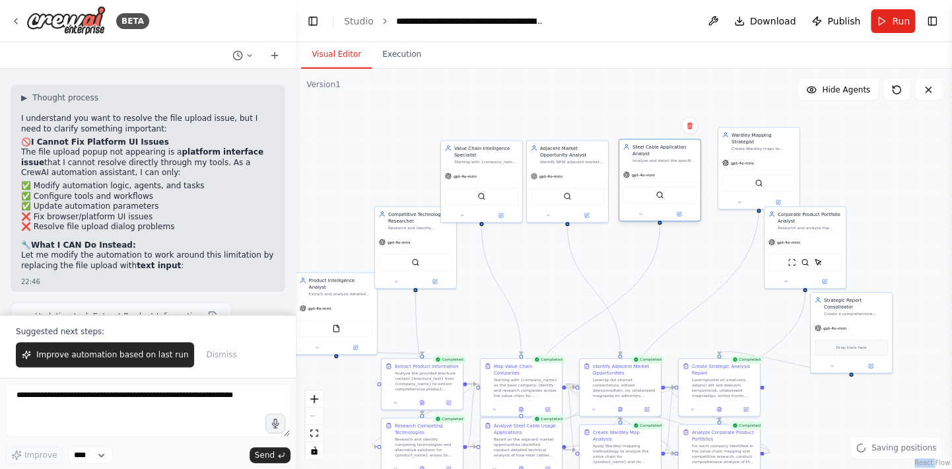
click at [653, 155] on div "Steel Cable Application Analyst" at bounding box center [665, 149] width 64 height 13
click at [587, 150] on div "Adjacent Market Opportunity Analyst" at bounding box center [579, 149] width 64 height 13
click at [765, 151] on div "Wardley Mapping Strategist Create Wardley maps to analyze the value chain evolu…" at bounding box center [757, 153] width 64 height 20
click at [820, 215] on div "Corporate Product Portfolio Analyst" at bounding box center [810, 215] width 64 height 13
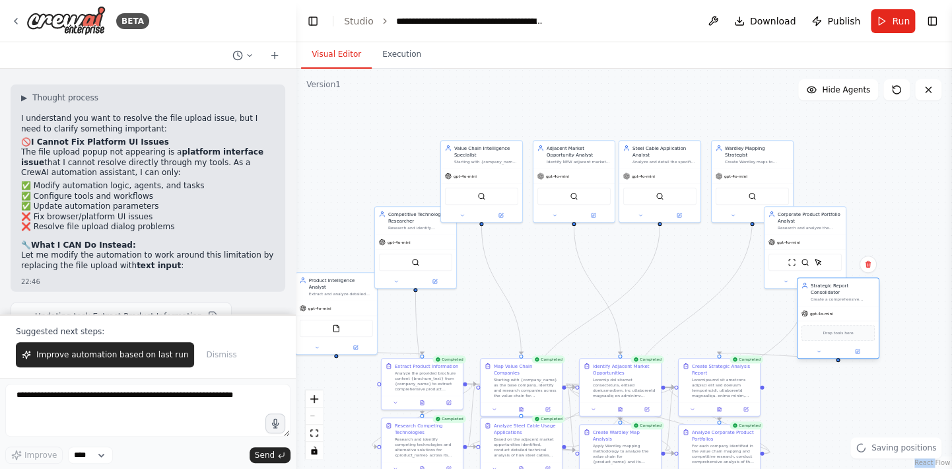
drag, startPoint x: 865, startPoint y: 303, endPoint x: 851, endPoint y: 287, distance: 21.1
click at [851, 287] on div "Strategic Report Consolidator Create a comprehensive executive-level strategic …" at bounding box center [843, 292] width 64 height 20
drag, startPoint x: 598, startPoint y: 313, endPoint x: 632, endPoint y: 277, distance: 50.0
click at [632, 277] on div ".deletable-edge-delete-btn { width: 20px; height: 20px; border: 0px solid #ffff…" at bounding box center [624, 269] width 657 height 400
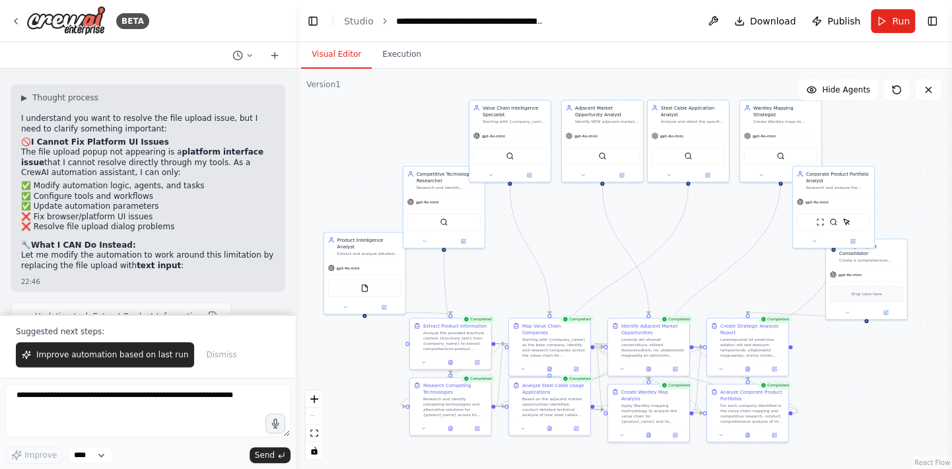
drag, startPoint x: 557, startPoint y: 295, endPoint x: 586, endPoint y: 255, distance: 49.3
click at [586, 255] on div ".deletable-edge-delete-btn { width: 20px; height: 20px; border: 0px solid #ffff…" at bounding box center [624, 269] width 657 height 400
click at [523, 108] on div "Value Chain Intelligence Specialist" at bounding box center [515, 109] width 64 height 13
click at [534, 176] on button at bounding box center [530, 174] width 38 height 8
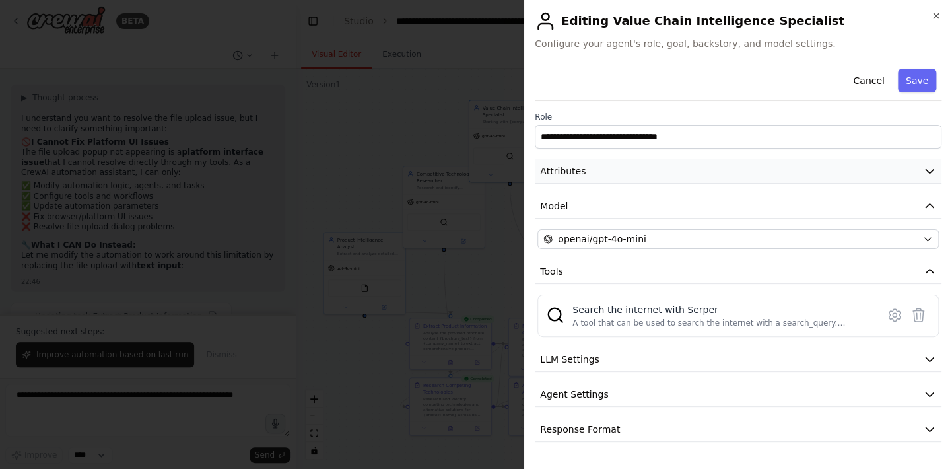
click at [927, 168] on icon "button" at bounding box center [929, 170] width 13 height 13
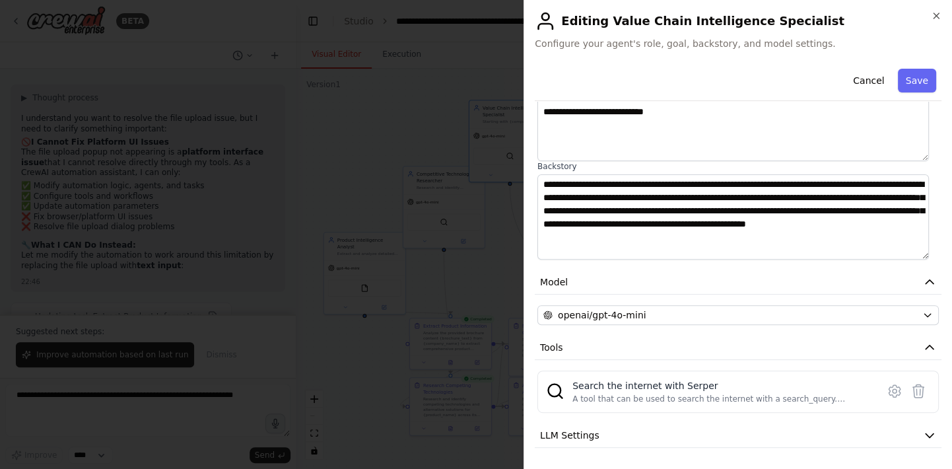
scroll to position [66, 0]
